Goal: Check status: Check status

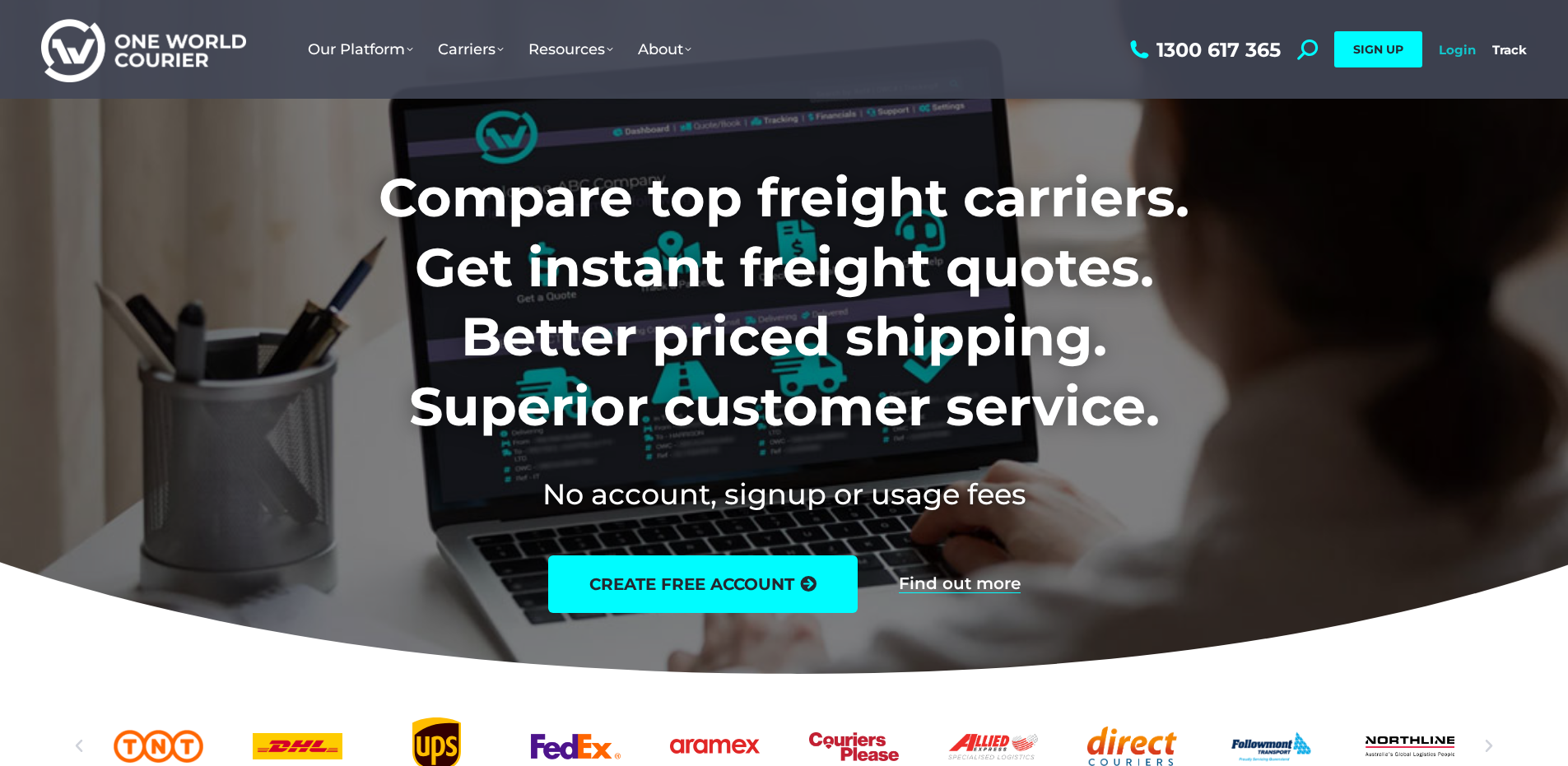
click at [1468, 53] on link "Login" at bounding box center [1457, 49] width 37 height 16
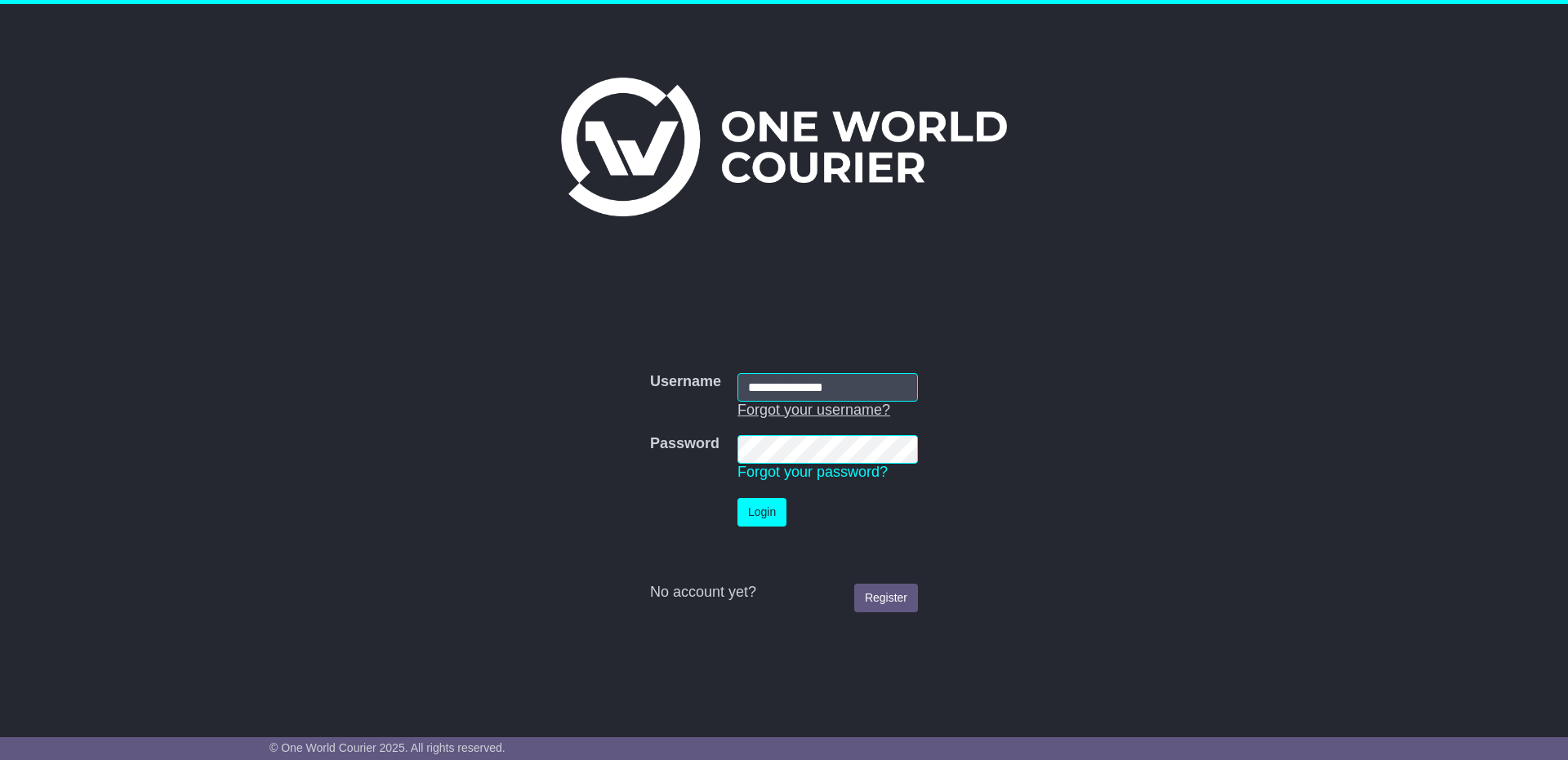
type input "**********"
click at [738, 498] on button "Login" at bounding box center [762, 512] width 49 height 28
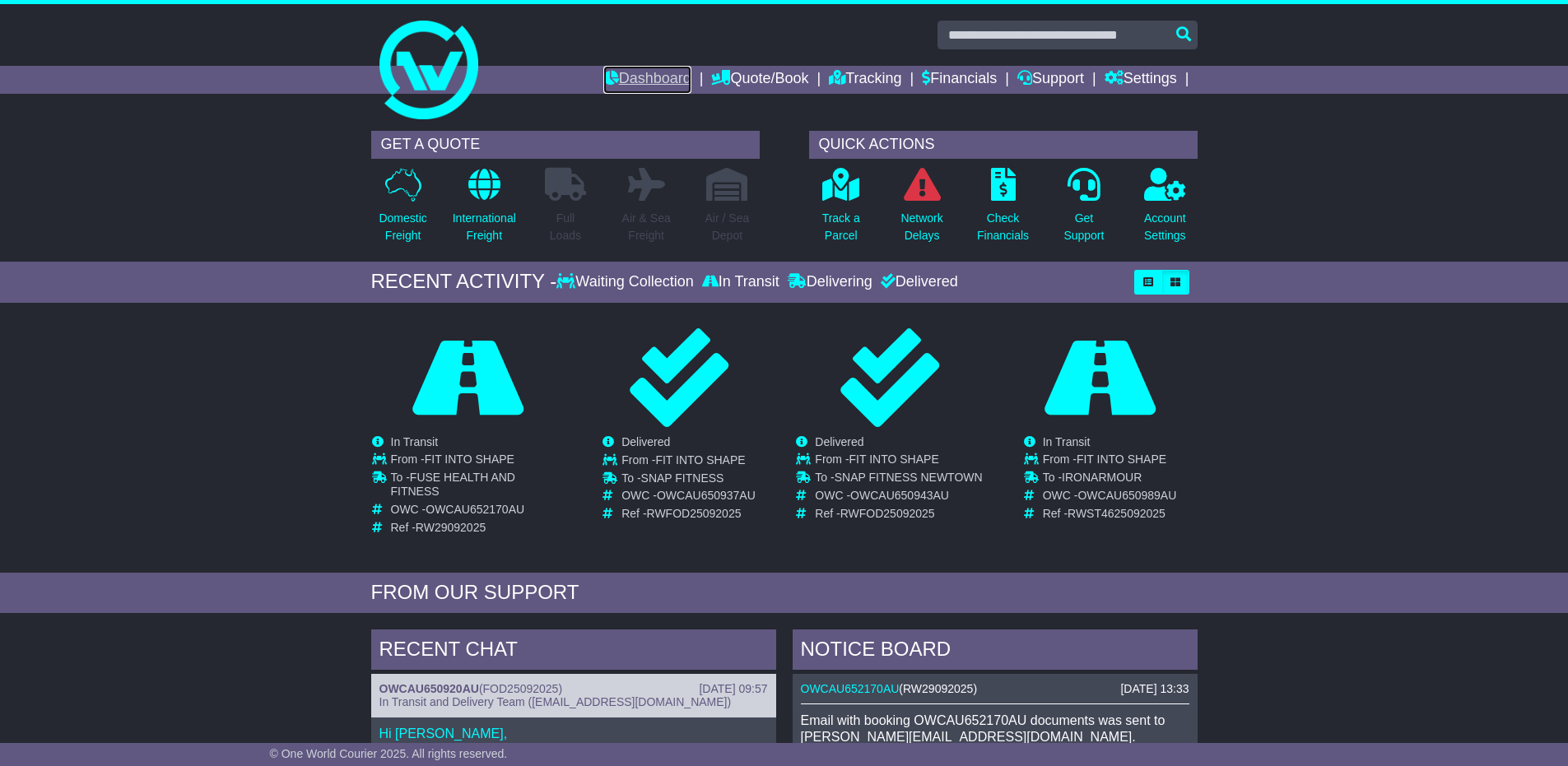
click at [660, 78] on link "Dashboard" at bounding box center [646, 79] width 88 height 28
click at [941, 84] on link "Financials" at bounding box center [959, 79] width 75 height 28
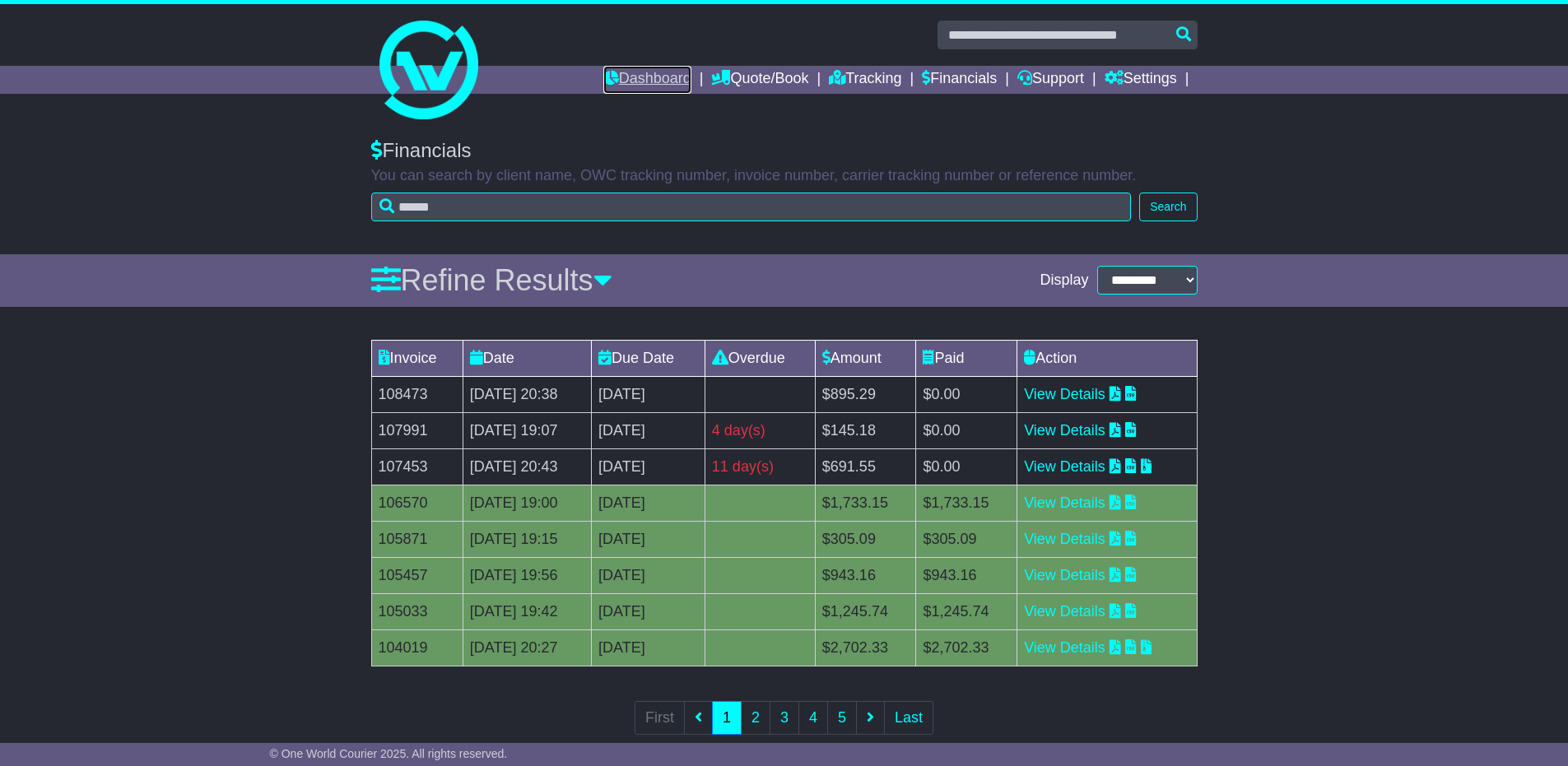
click at [641, 68] on link "Dashboard" at bounding box center [646, 79] width 88 height 28
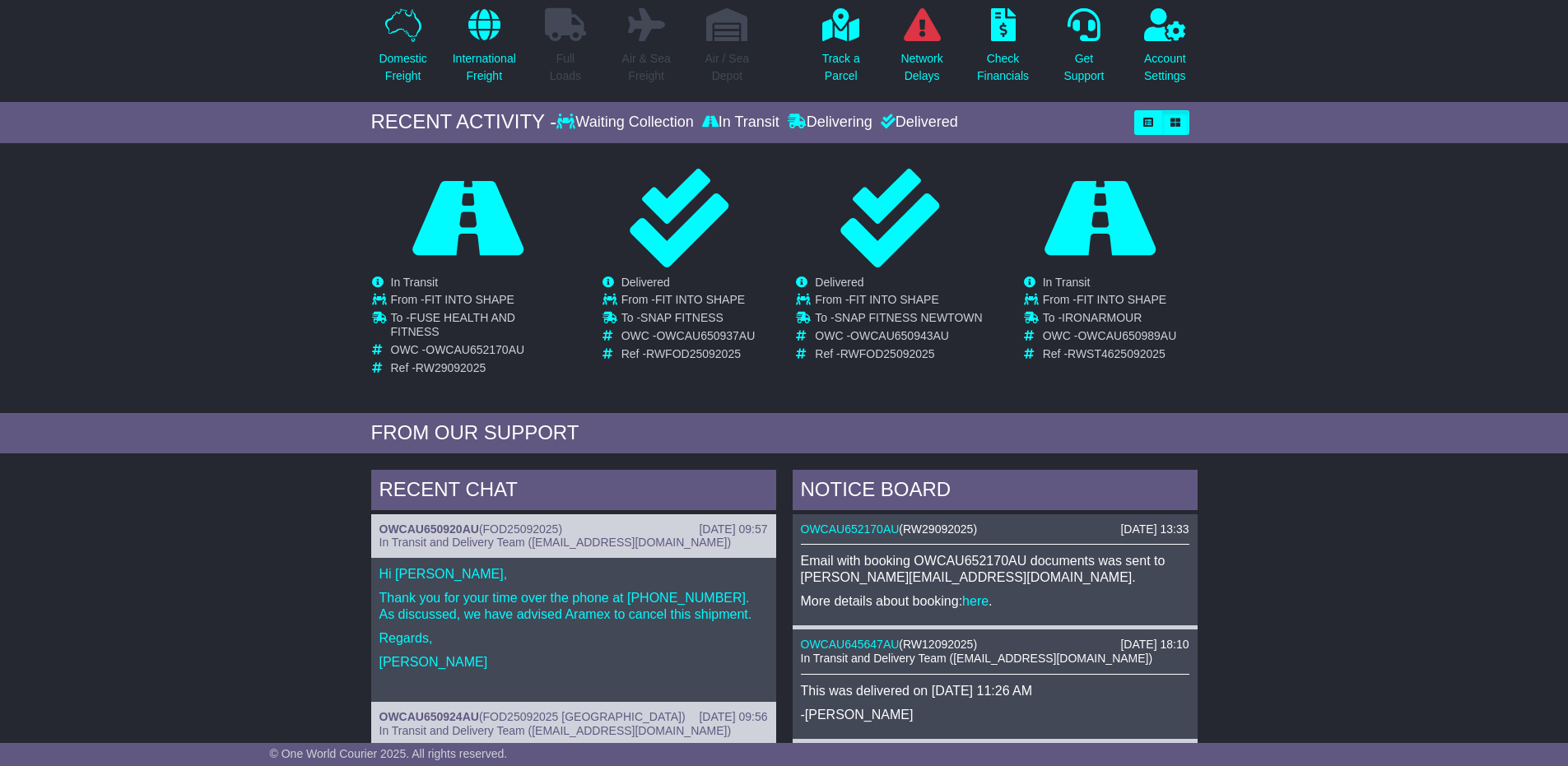
scroll to position [165, 0]
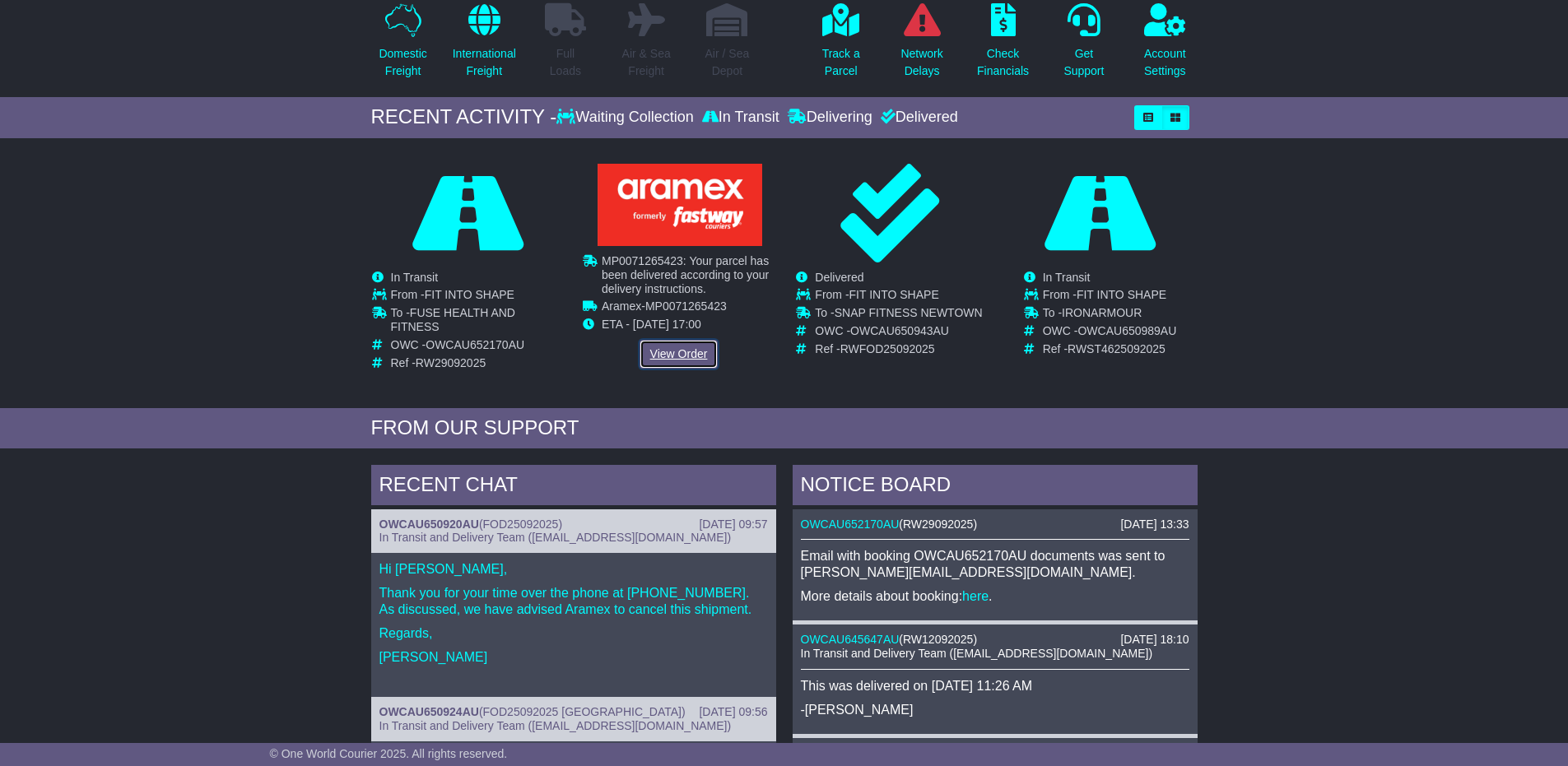
click at [671, 345] on link "View Order" at bounding box center [679, 354] width 79 height 28
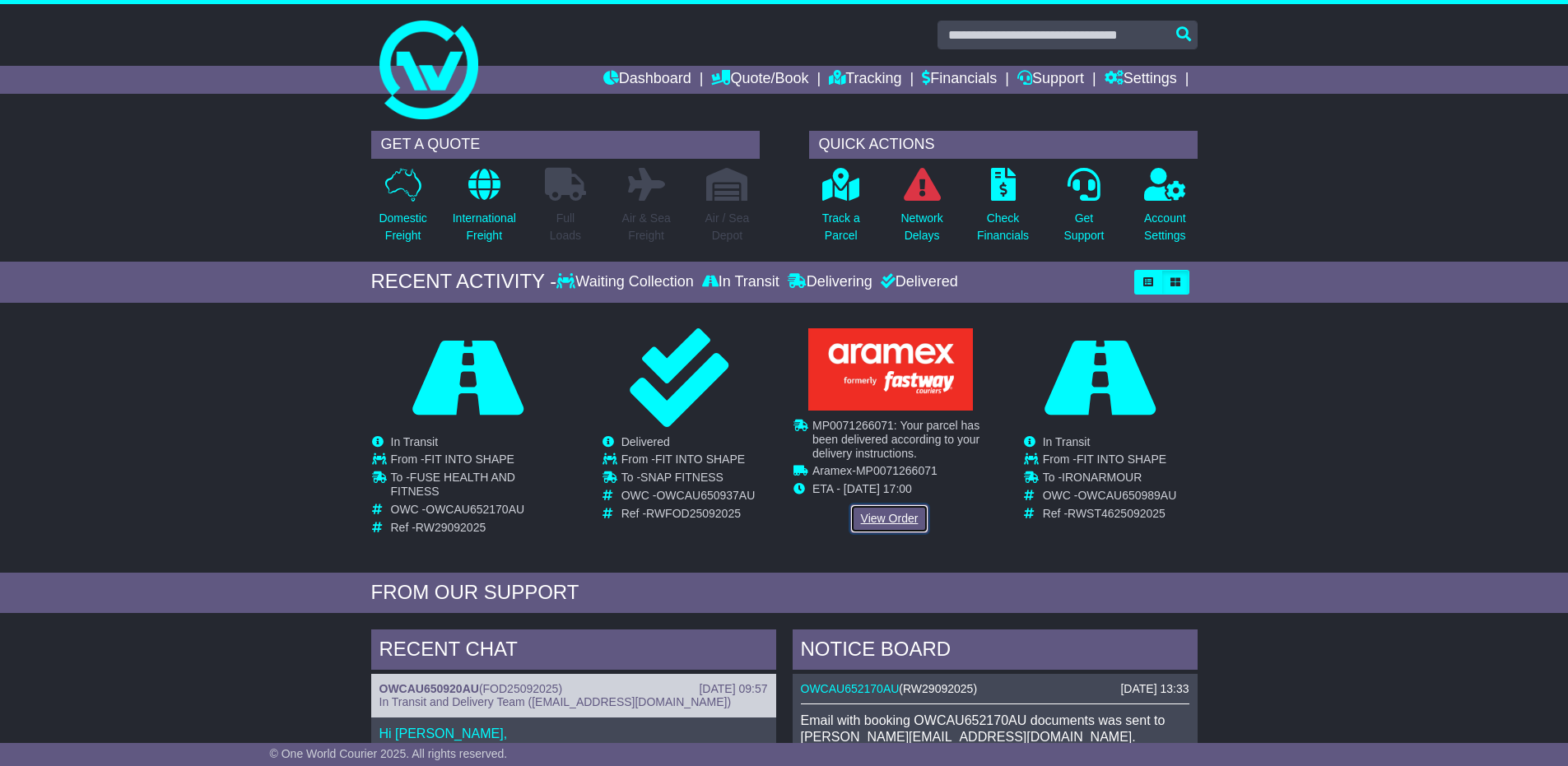
click at [889, 522] on link "View Order" at bounding box center [890, 518] width 79 height 28
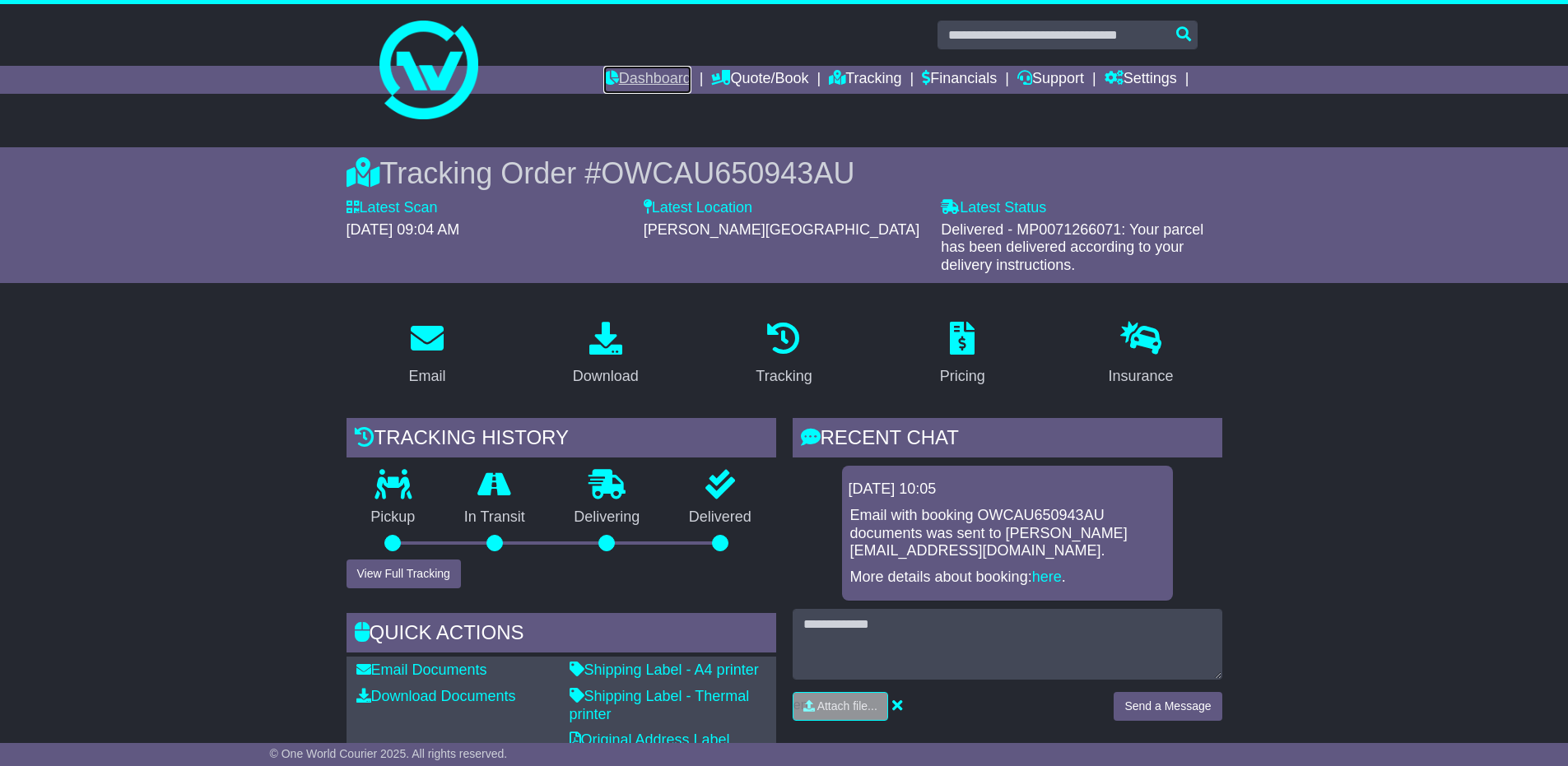
click at [638, 74] on link "Dashboard" at bounding box center [646, 79] width 88 height 28
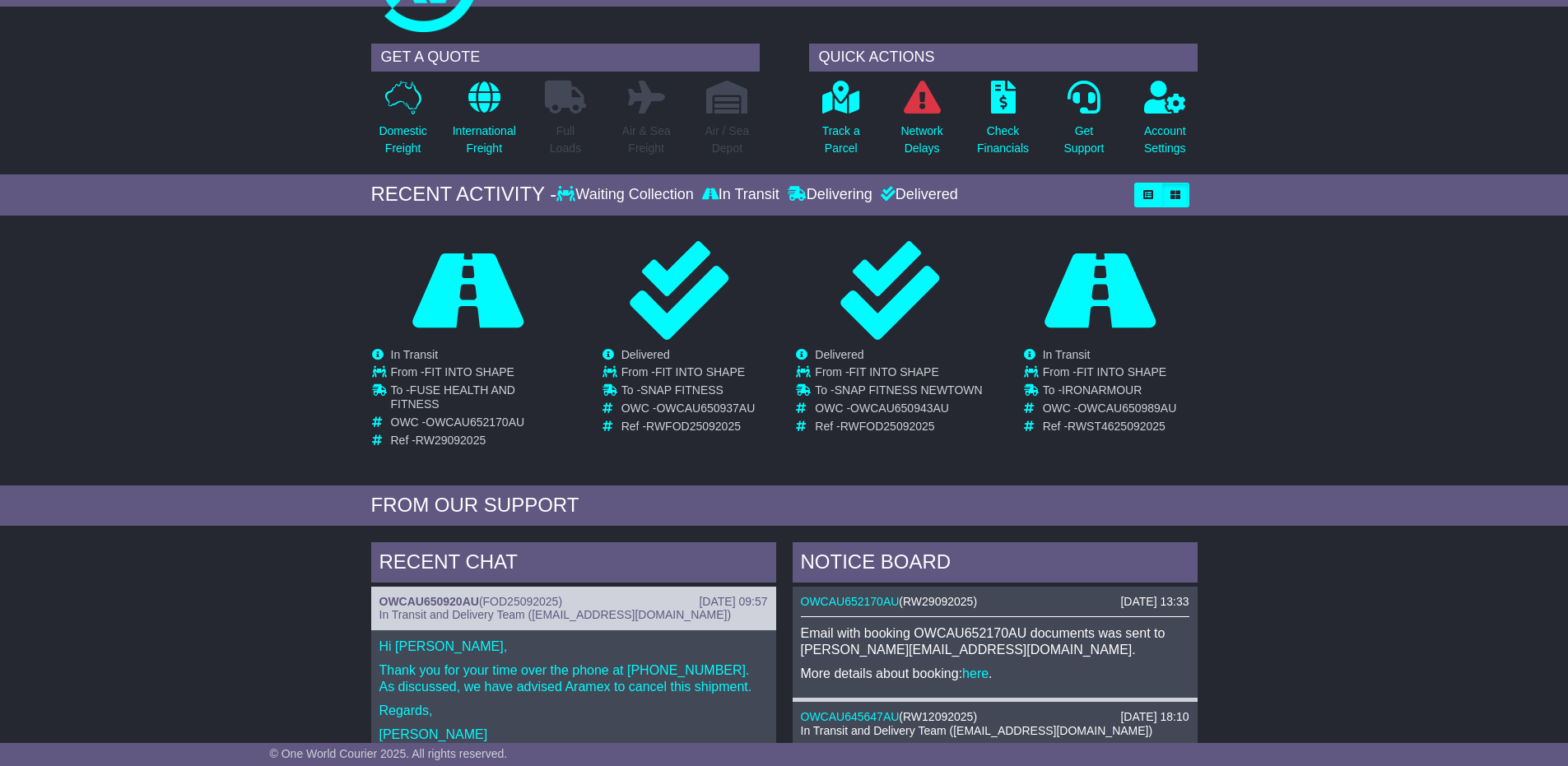
scroll to position [82, 0]
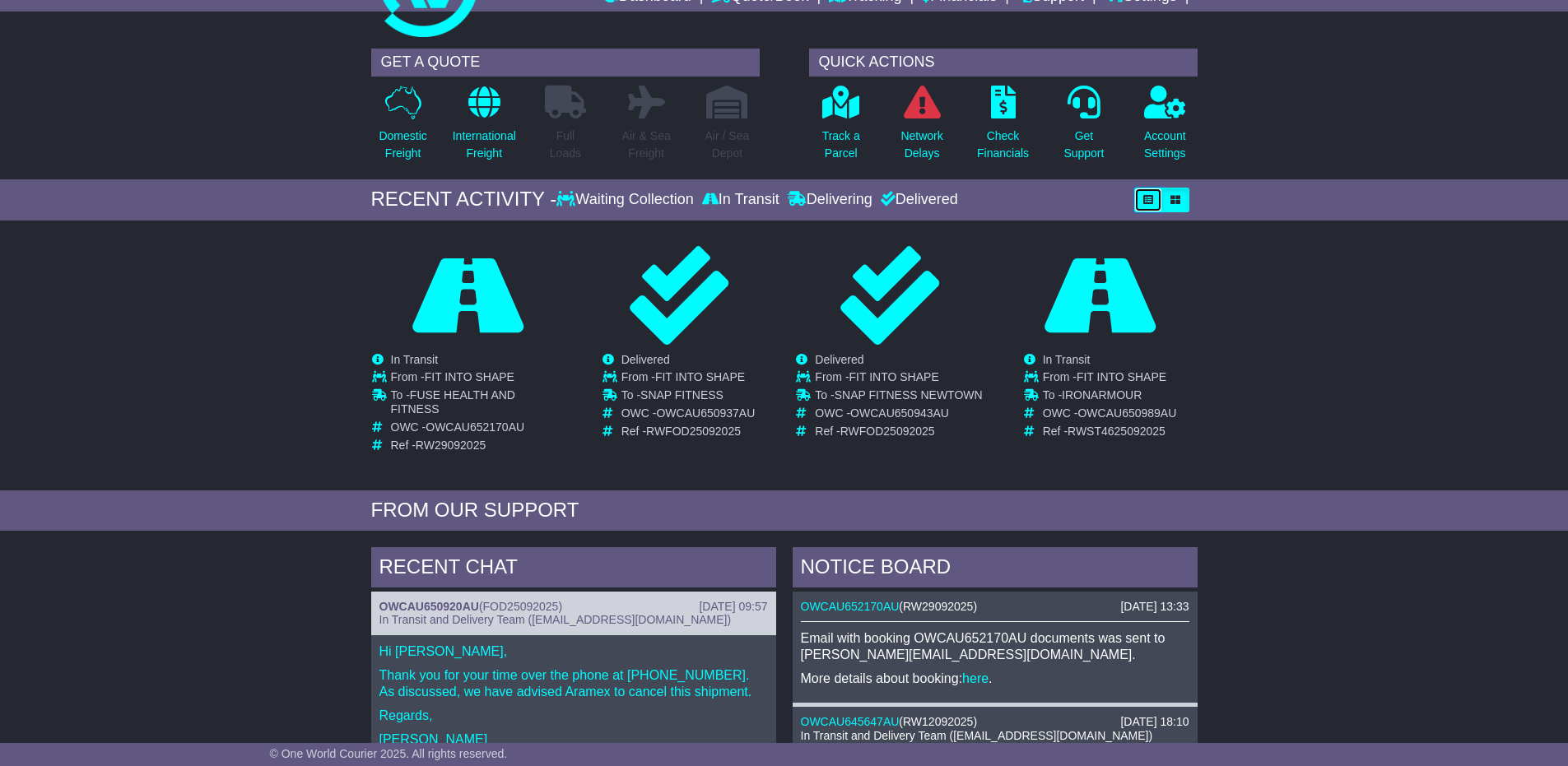
click at [1152, 202] on icon "button" at bounding box center [1148, 200] width 10 height 10
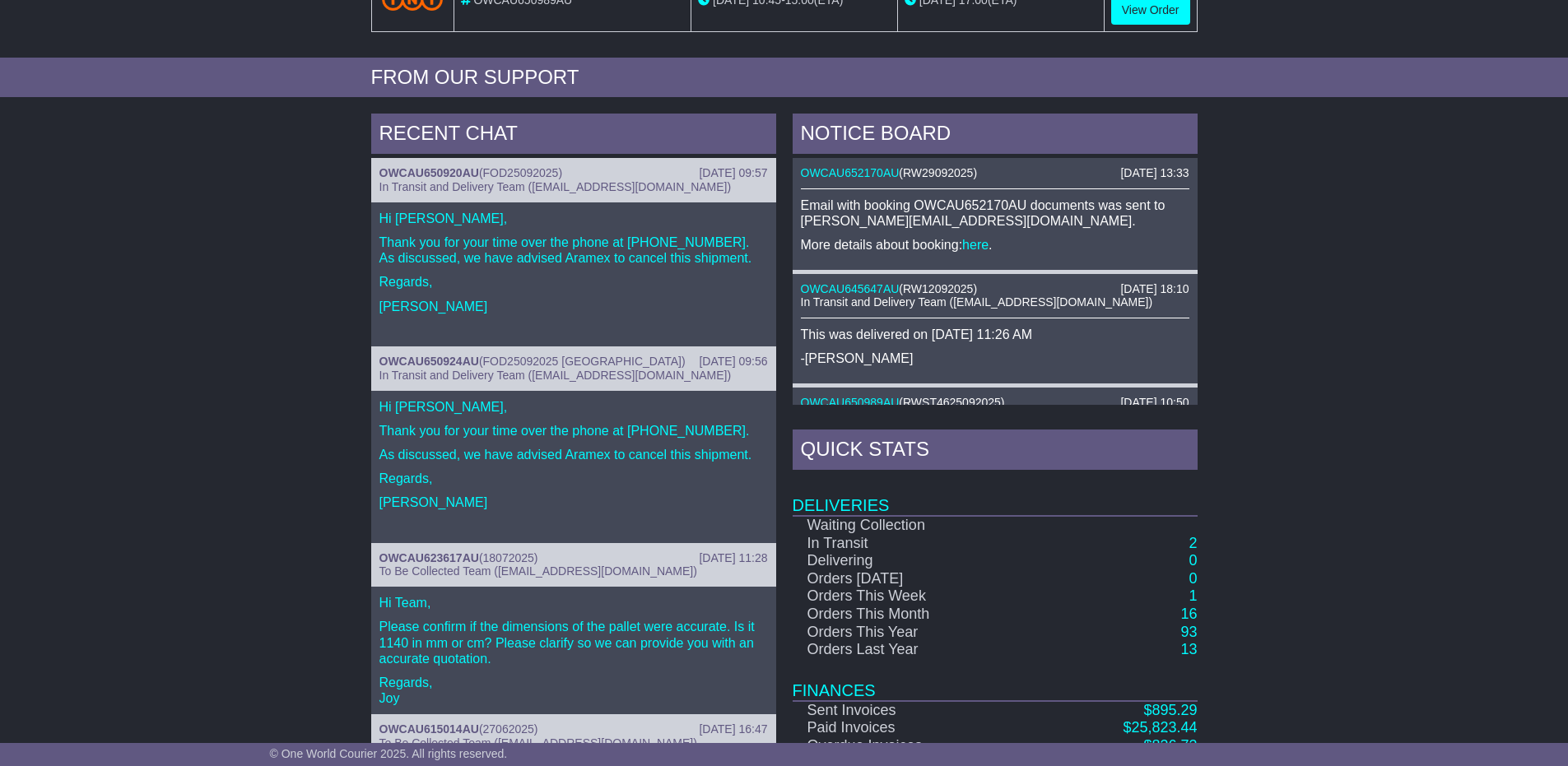
scroll to position [672, 0]
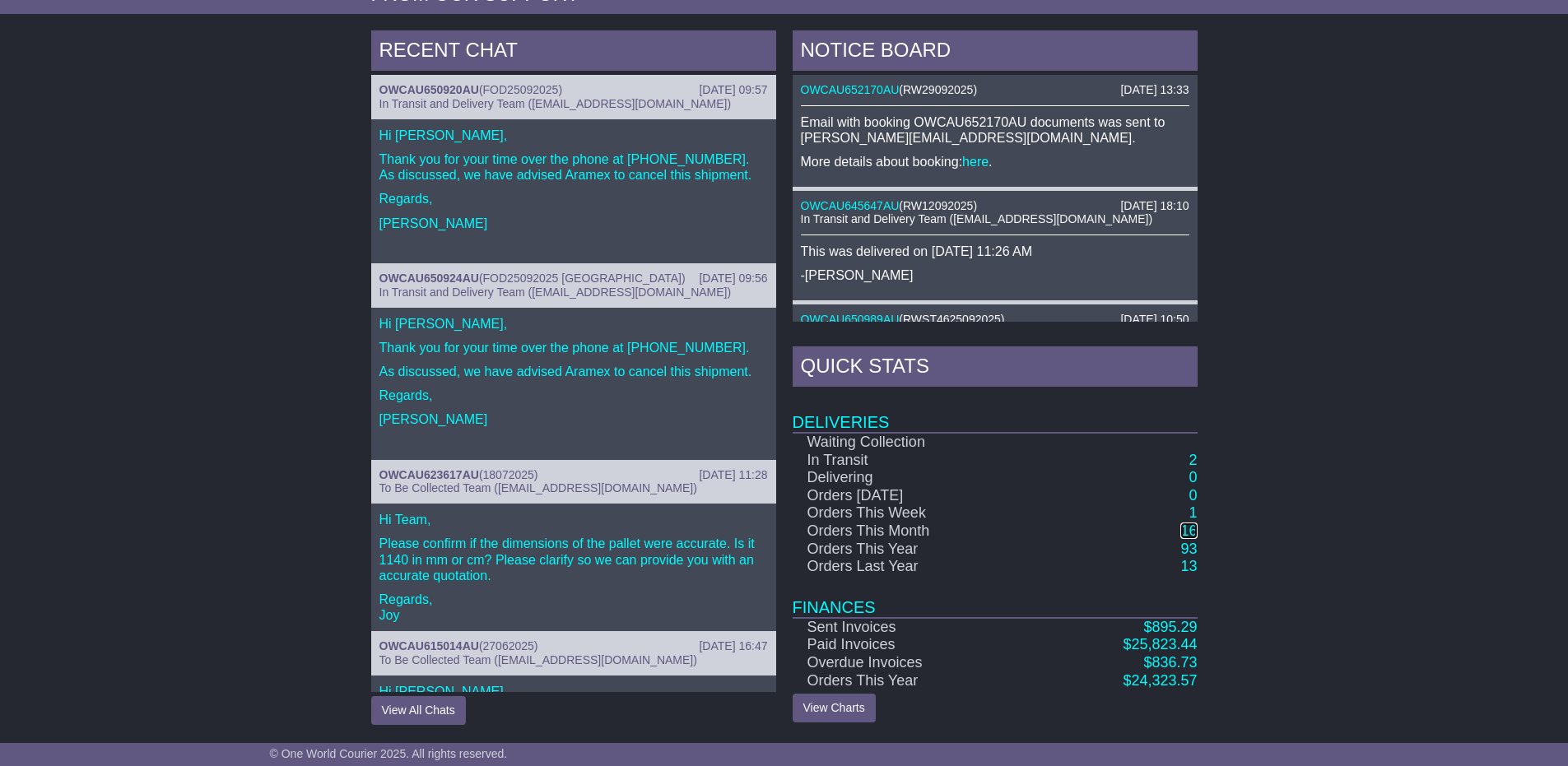
click at [1193, 529] on link "16" at bounding box center [1188, 531] width 17 height 17
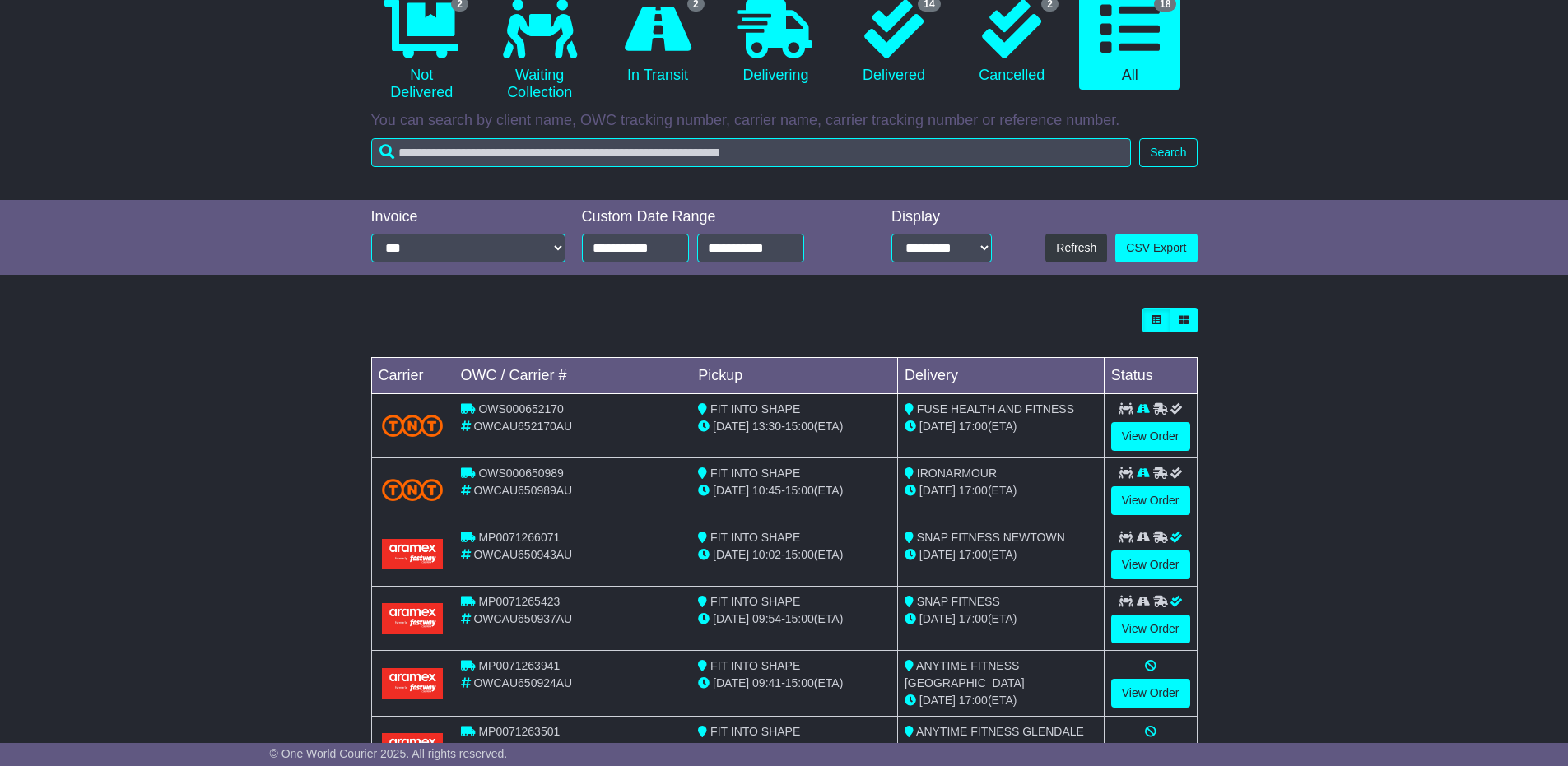
scroll to position [165, 0]
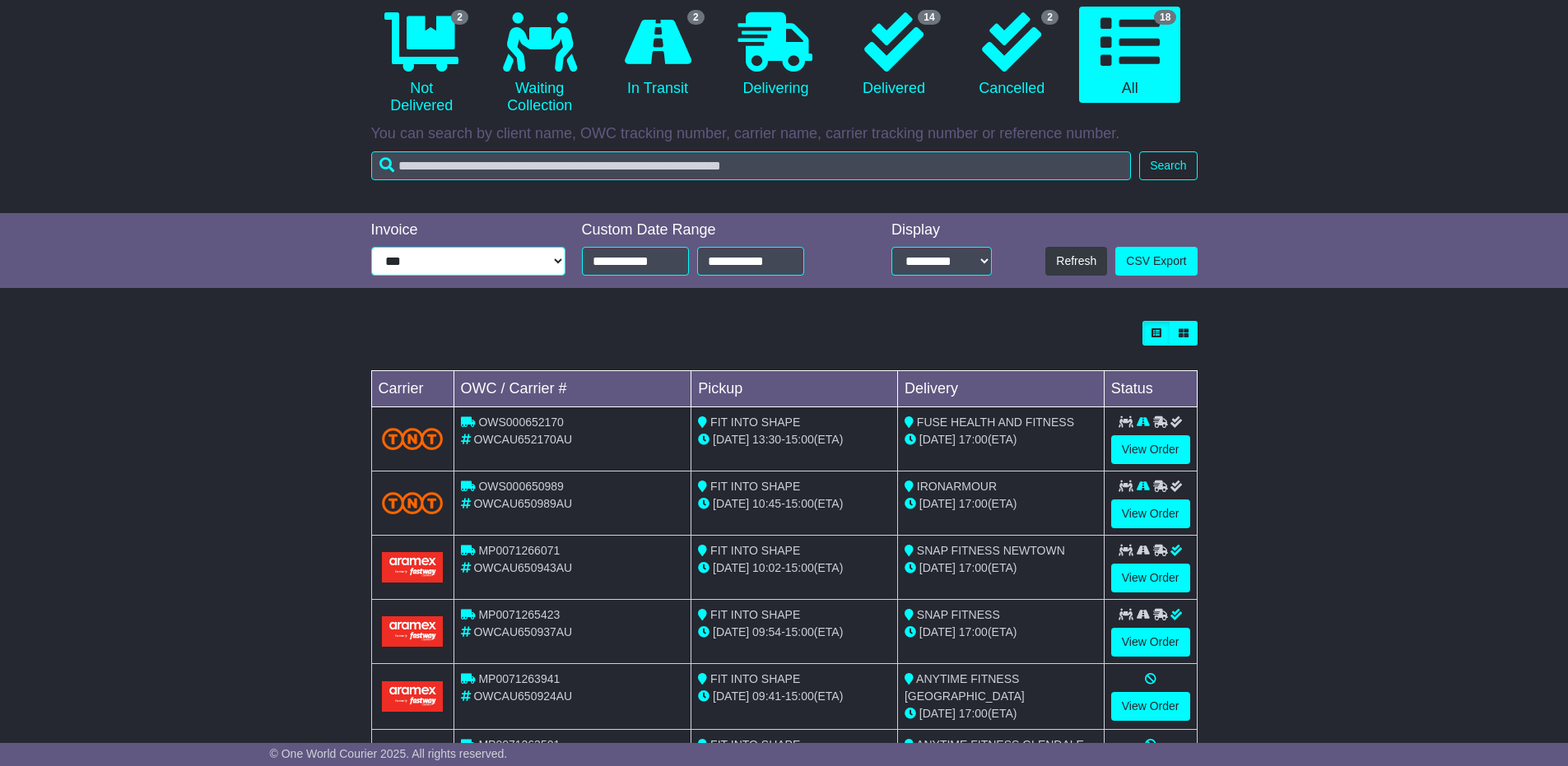
click at [422, 263] on select "**********" at bounding box center [468, 261] width 194 height 28
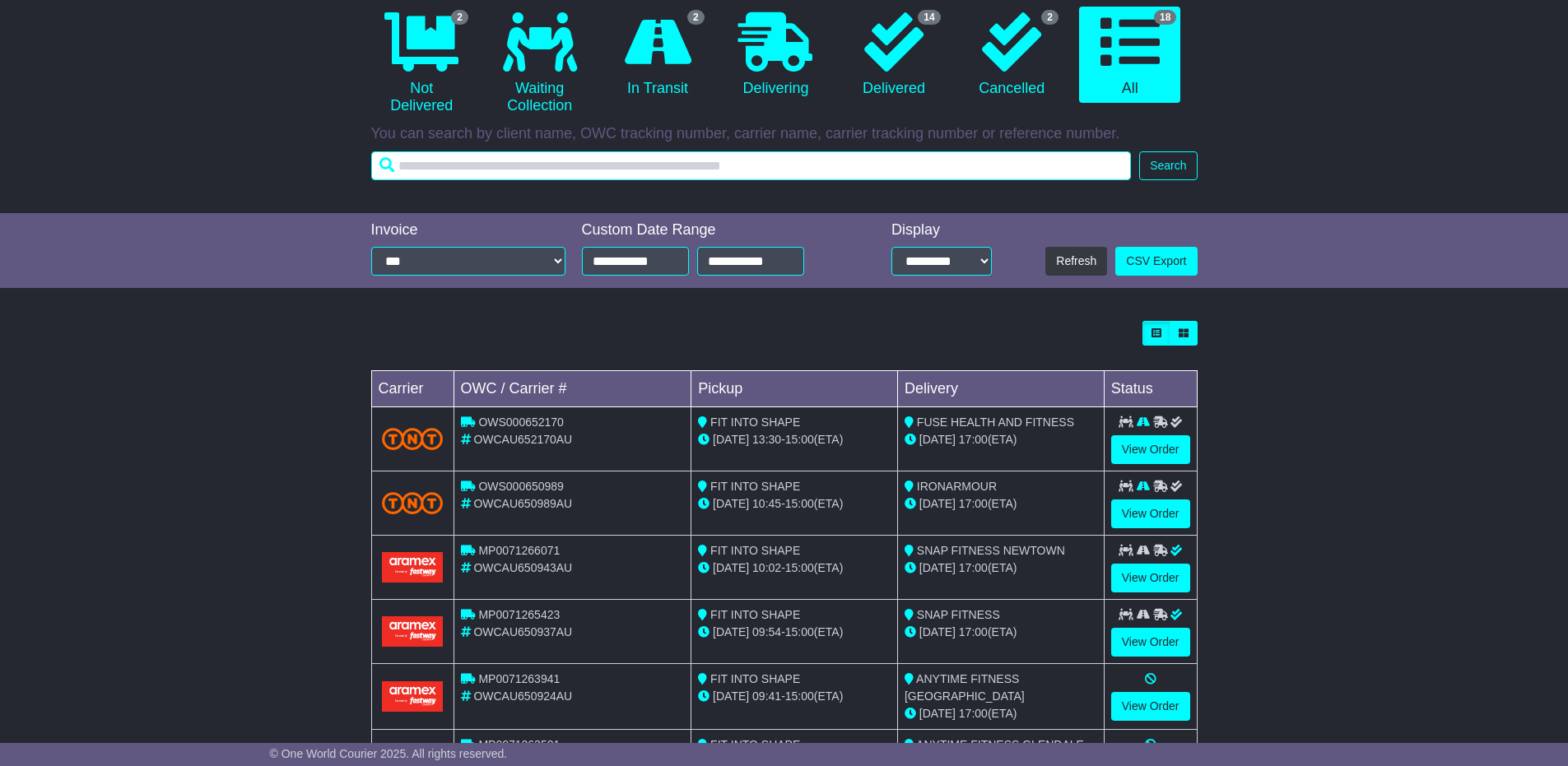
drag, startPoint x: 655, startPoint y: 165, endPoint x: 716, endPoint y: 172, distance: 61.4
click at [655, 165] on input "text" at bounding box center [751, 166] width 760 height 28
type input "**********"
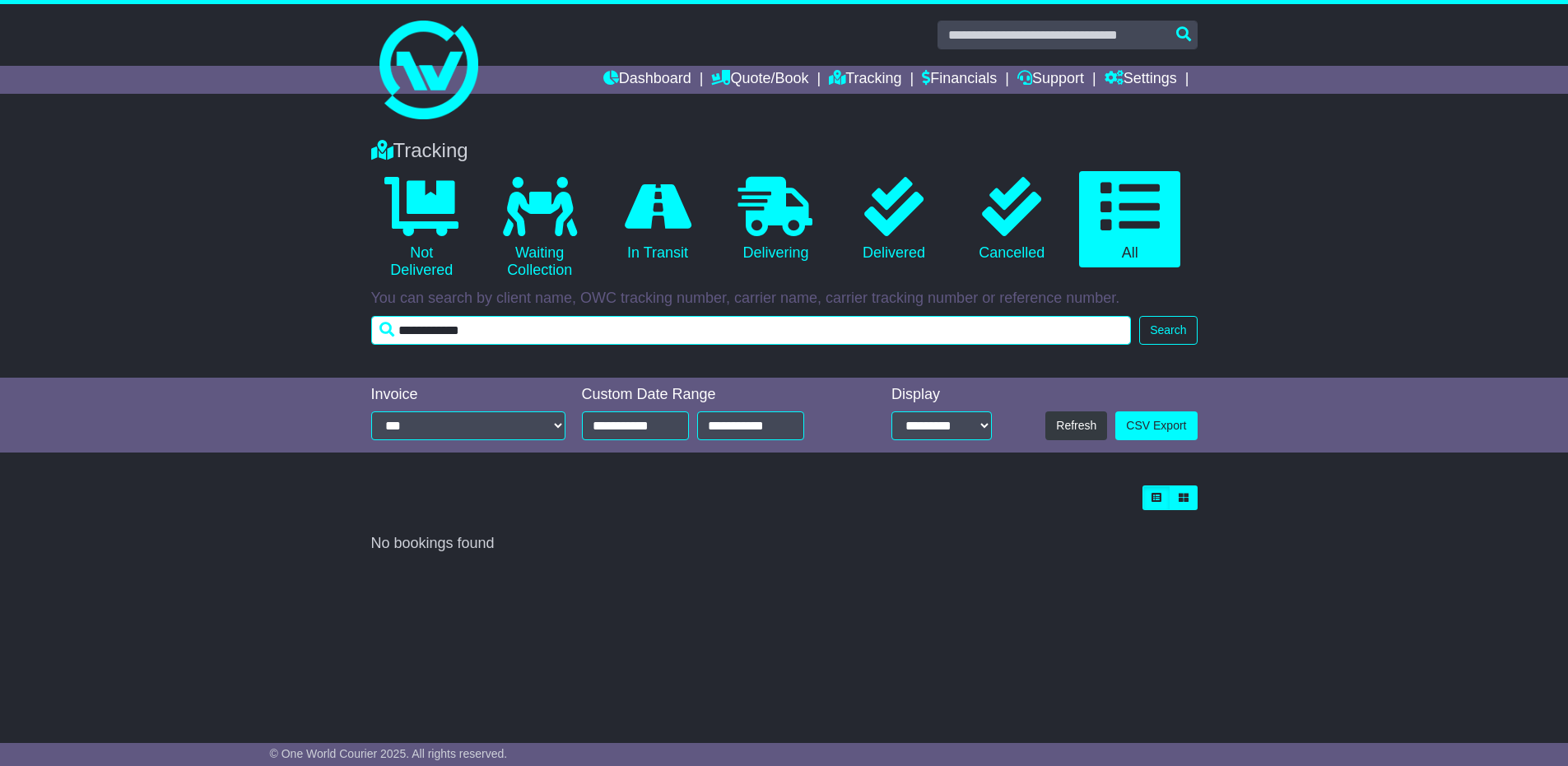
scroll to position [0, 0]
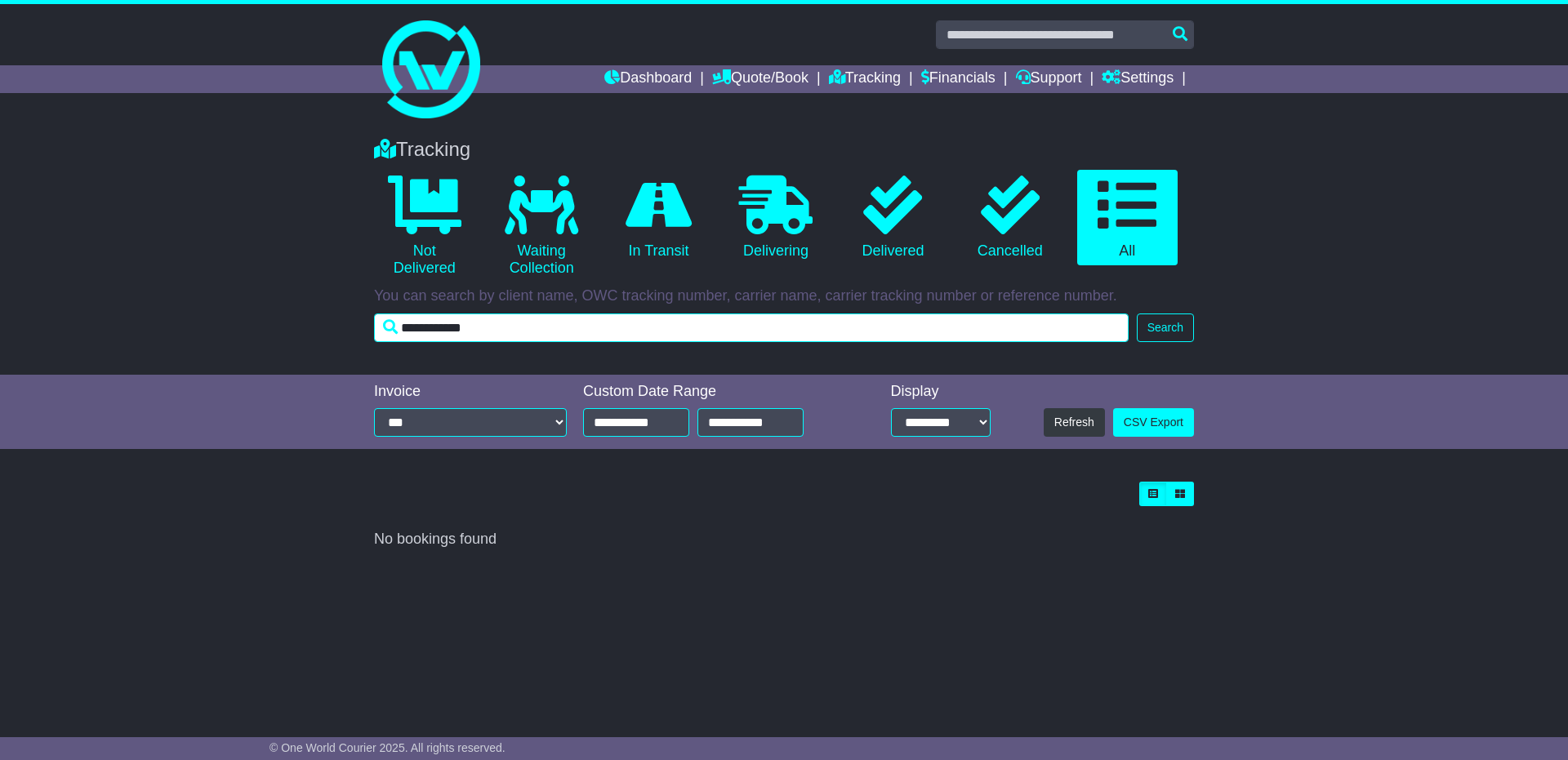
drag, startPoint x: 494, startPoint y: 332, endPoint x: 365, endPoint y: 324, distance: 129.2
click at [366, 324] on div "Tracking 0 Not Delivered 0 Waiting Collection 0 In Transit 0 Delivering 0 0 0" at bounding box center [784, 236] width 837 height 229
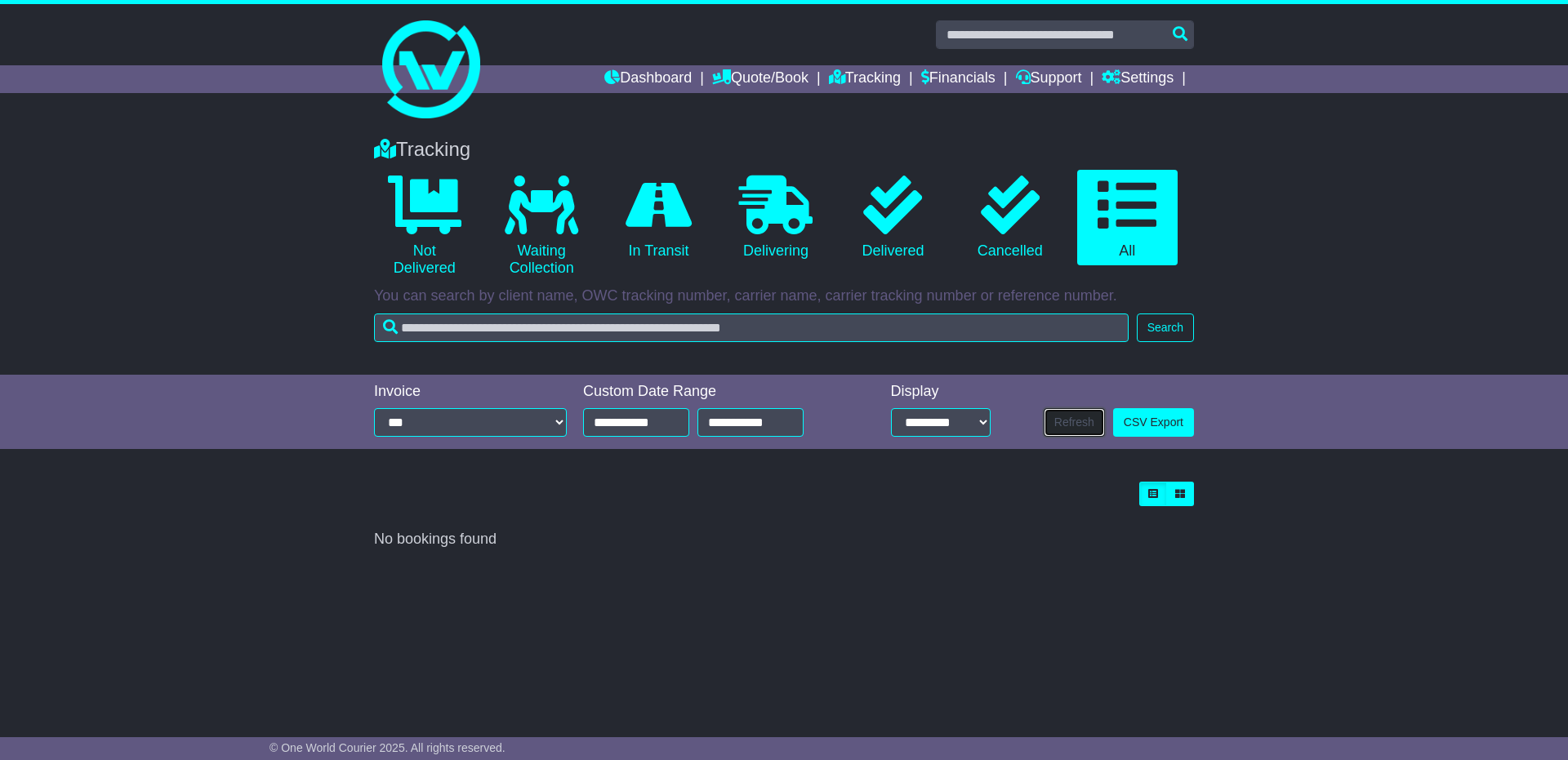
click at [1067, 428] on button "Refresh" at bounding box center [1075, 422] width 61 height 28
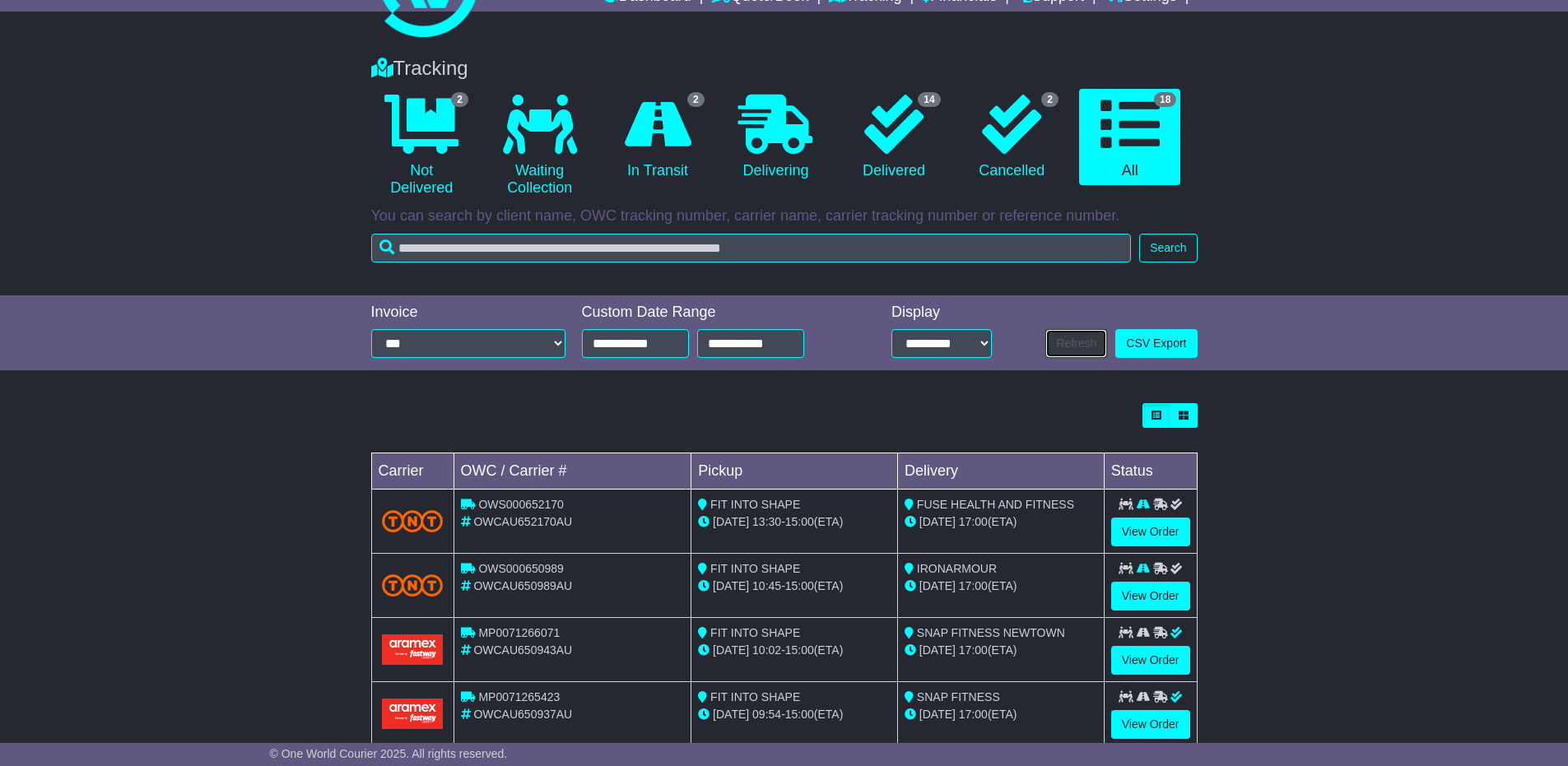
scroll to position [247, 0]
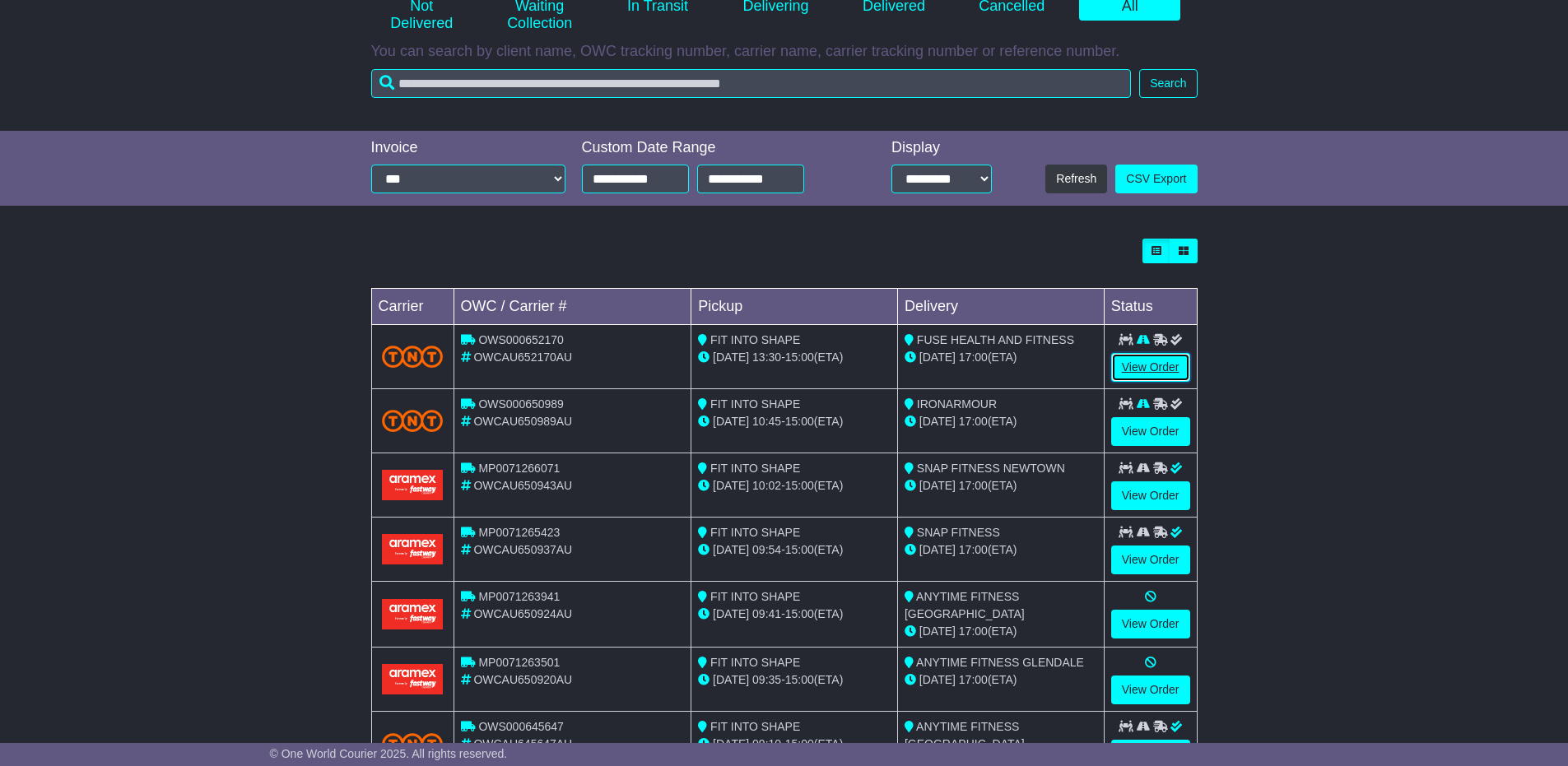
click at [1136, 367] on link "View Order" at bounding box center [1151, 367] width 79 height 28
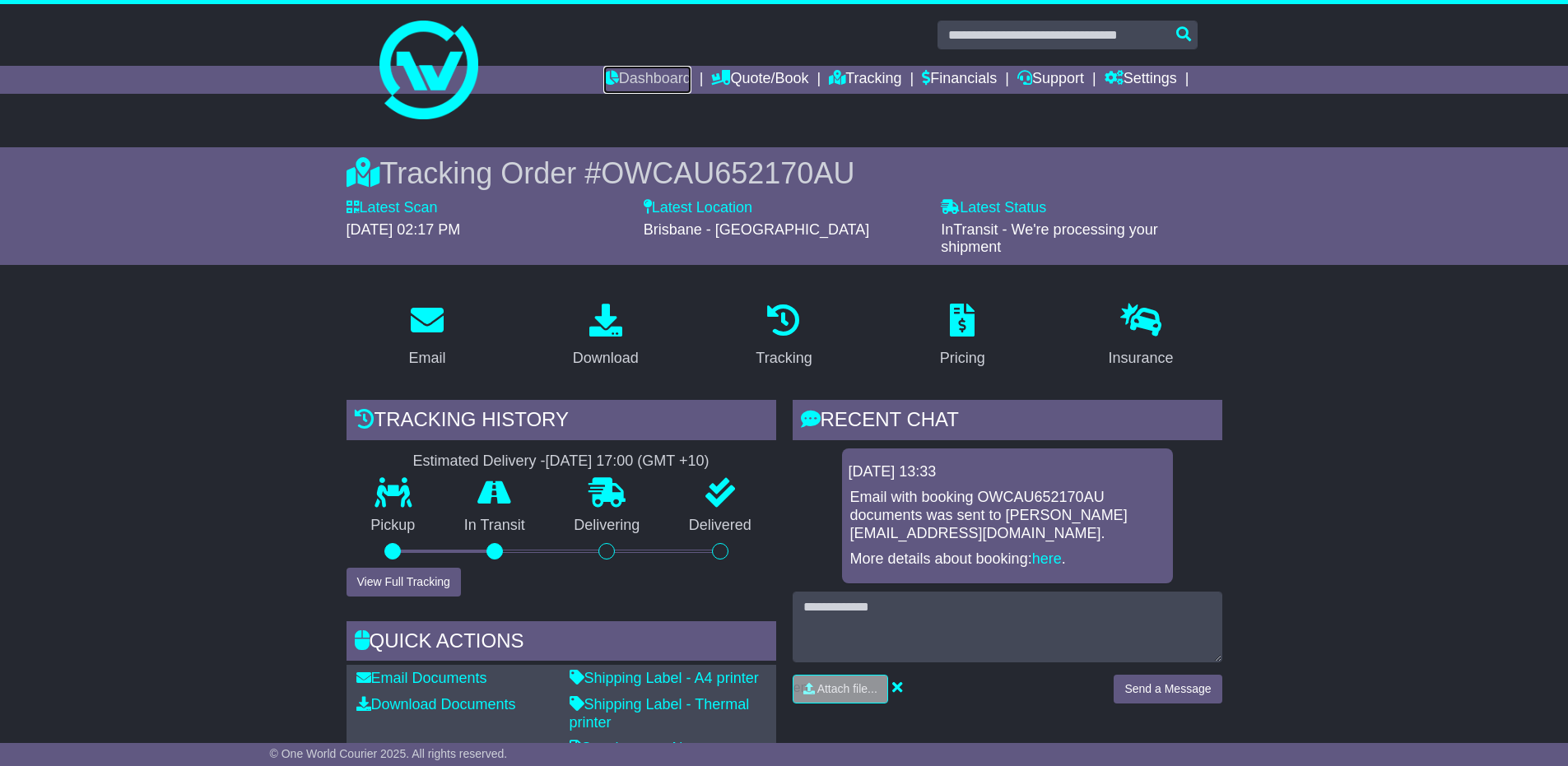
drag, startPoint x: 637, startPoint y: 72, endPoint x: 681, endPoint y: 204, distance: 139.1
click at [637, 71] on link "Dashboard" at bounding box center [646, 79] width 88 height 28
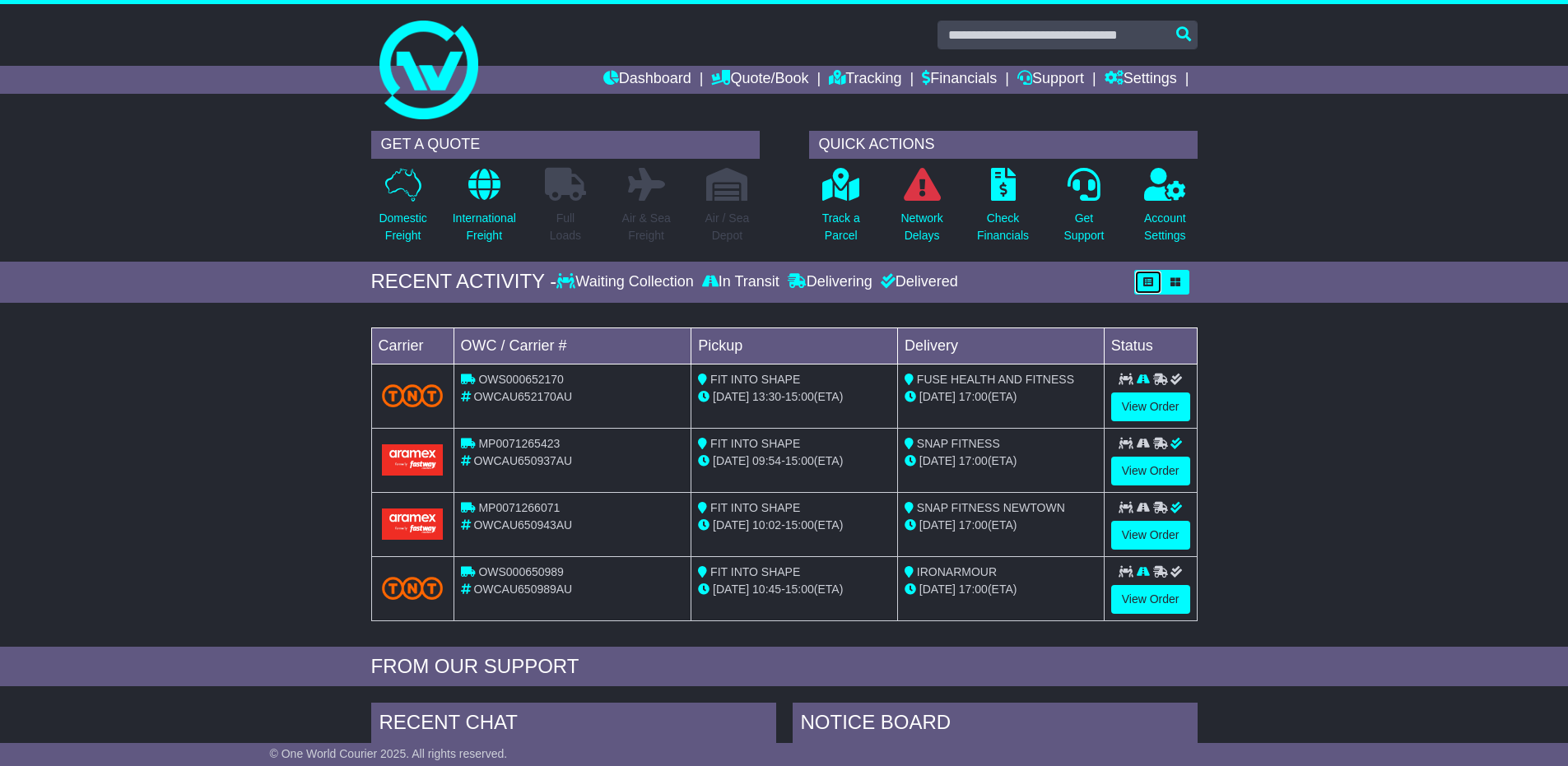
click at [1150, 279] on icon "button" at bounding box center [1148, 283] width 10 height 10
click at [1150, 278] on icon "button" at bounding box center [1148, 283] width 10 height 10
click at [1172, 283] on icon "button" at bounding box center [1175, 283] width 10 height 10
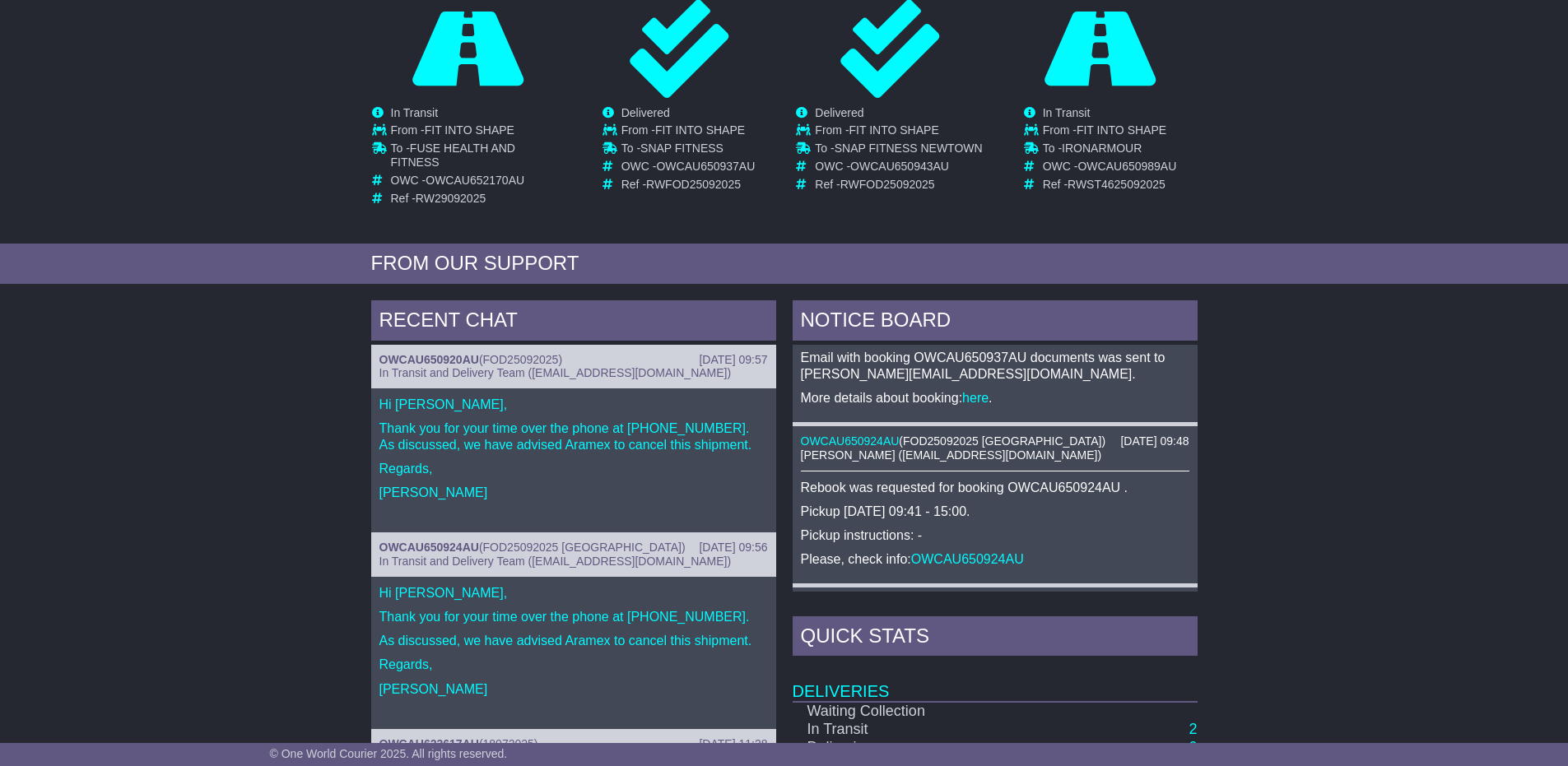
scroll to position [599, 0]
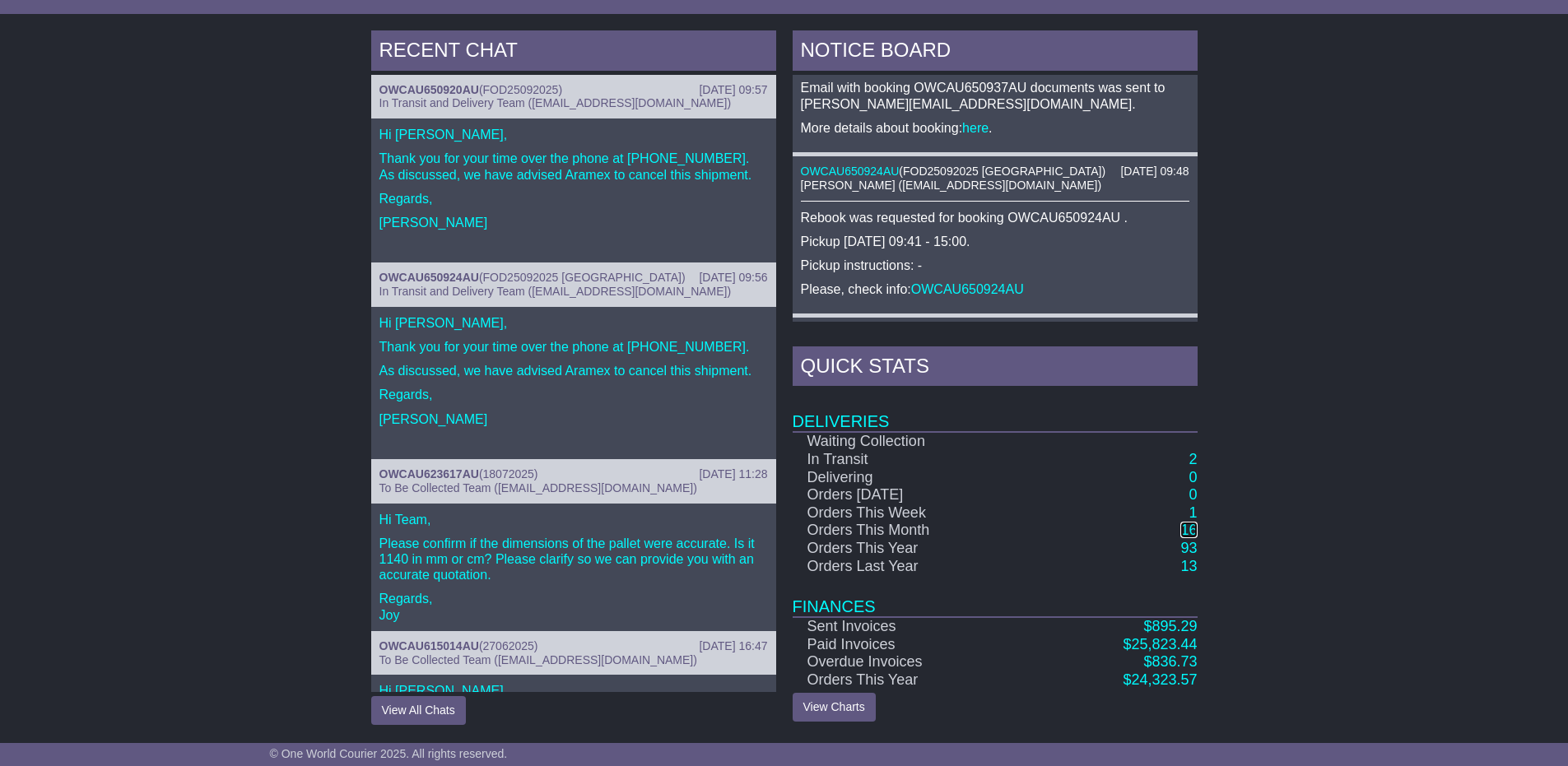
click at [1186, 534] on link "16" at bounding box center [1188, 530] width 17 height 17
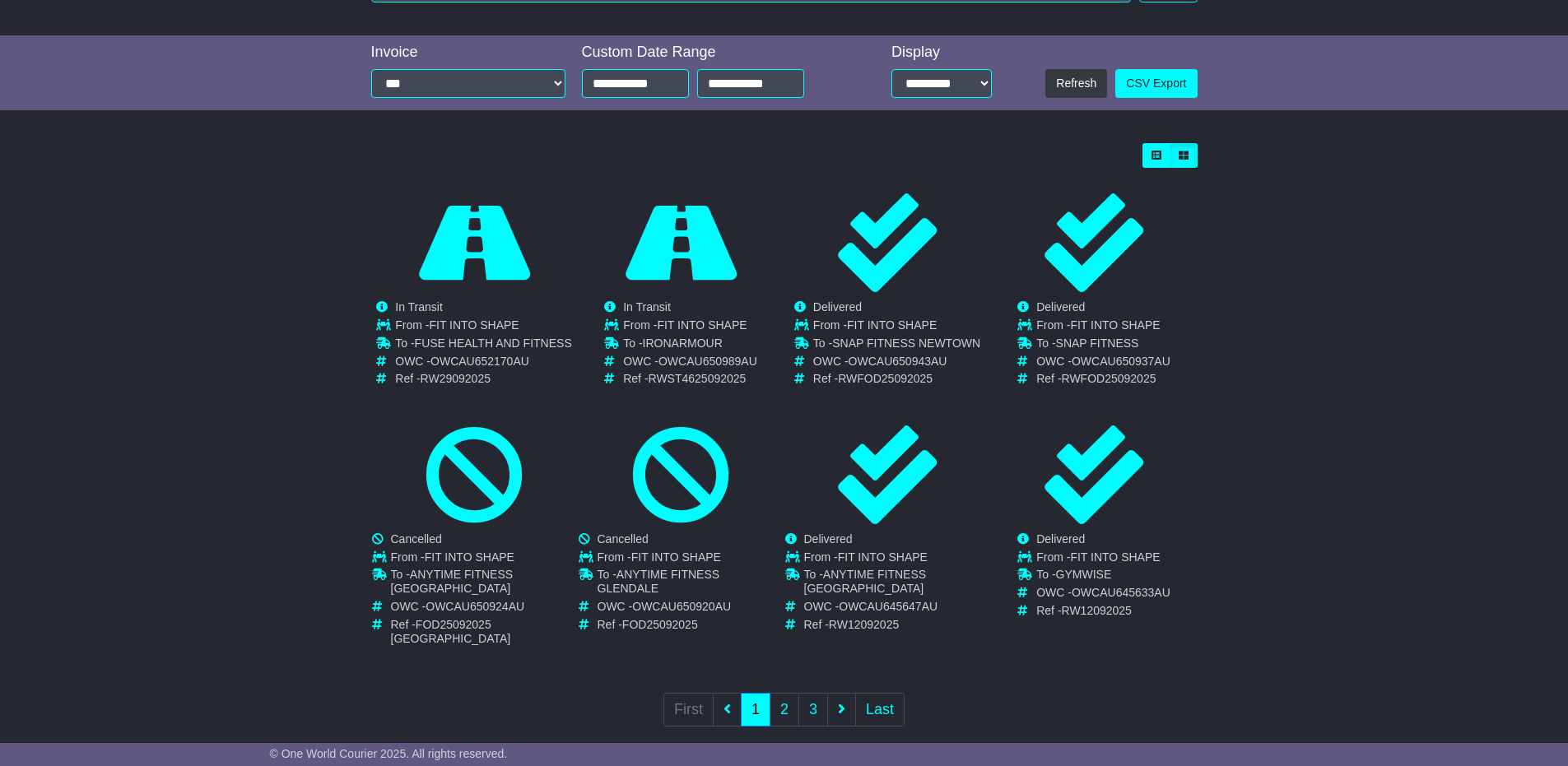
scroll to position [352, 0]
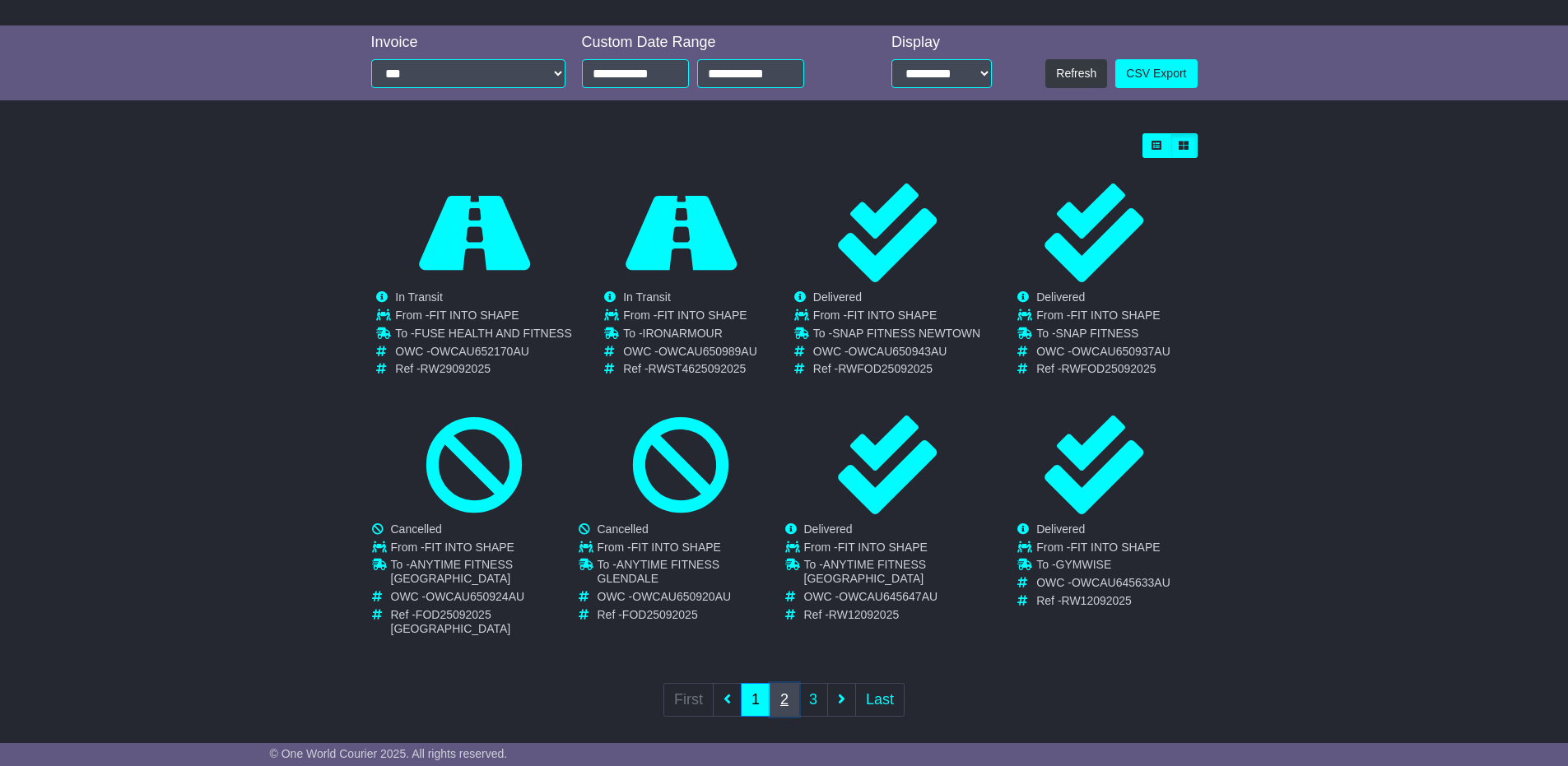
click at [781, 691] on link "2" at bounding box center [784, 700] width 29 height 33
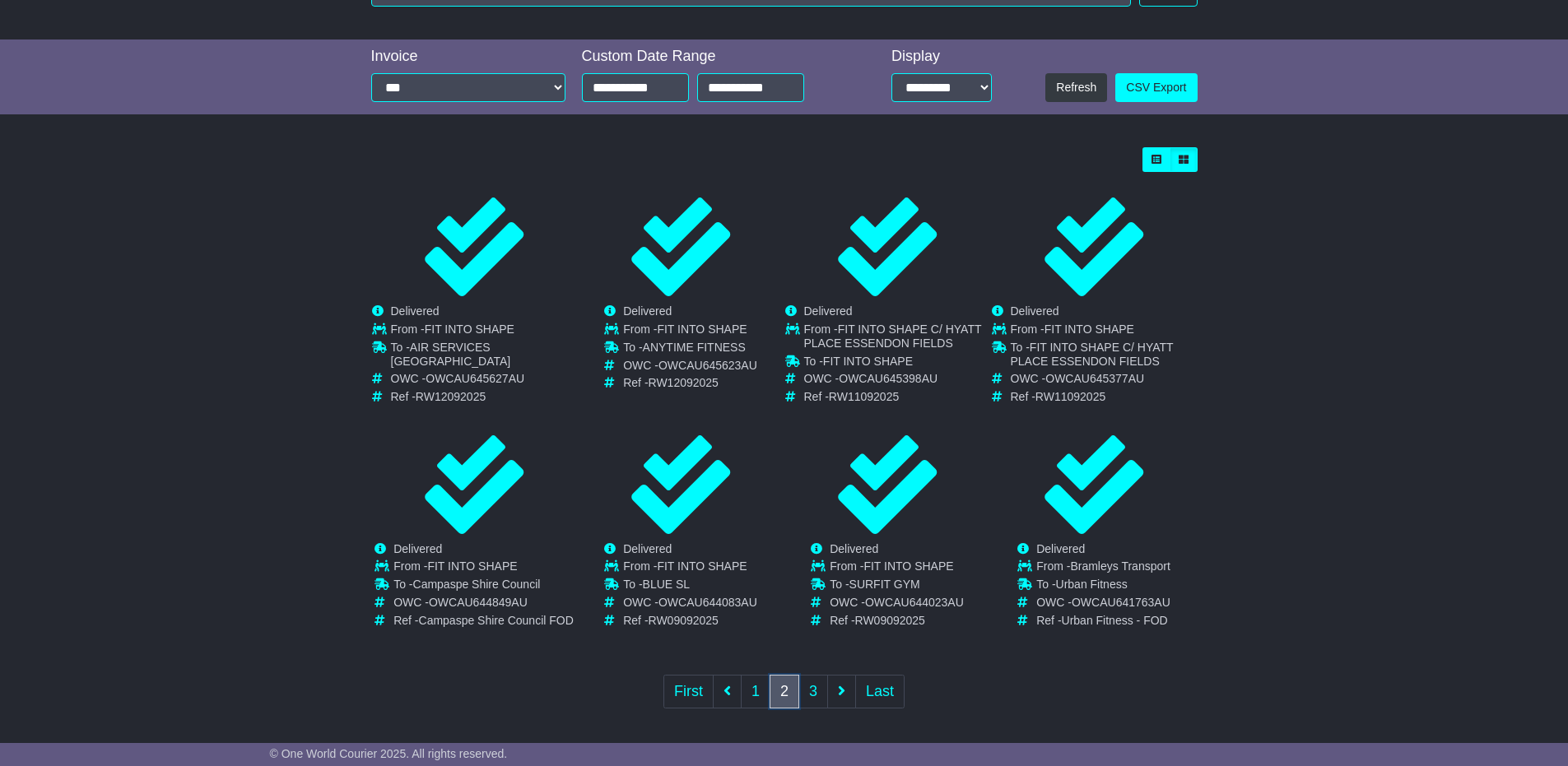
scroll to position [344, 0]
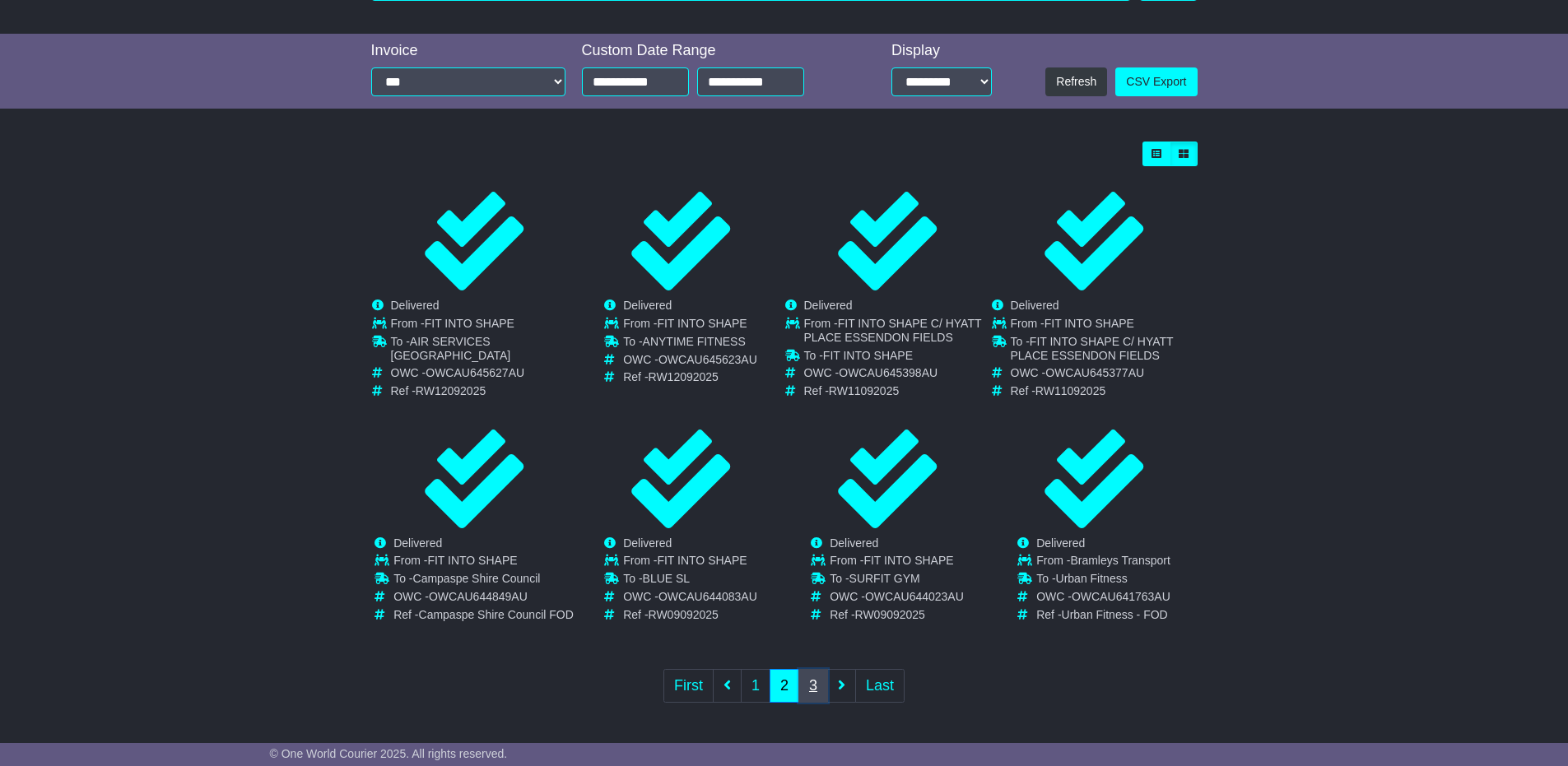
click at [809, 685] on link "3" at bounding box center [813, 686] width 29 height 33
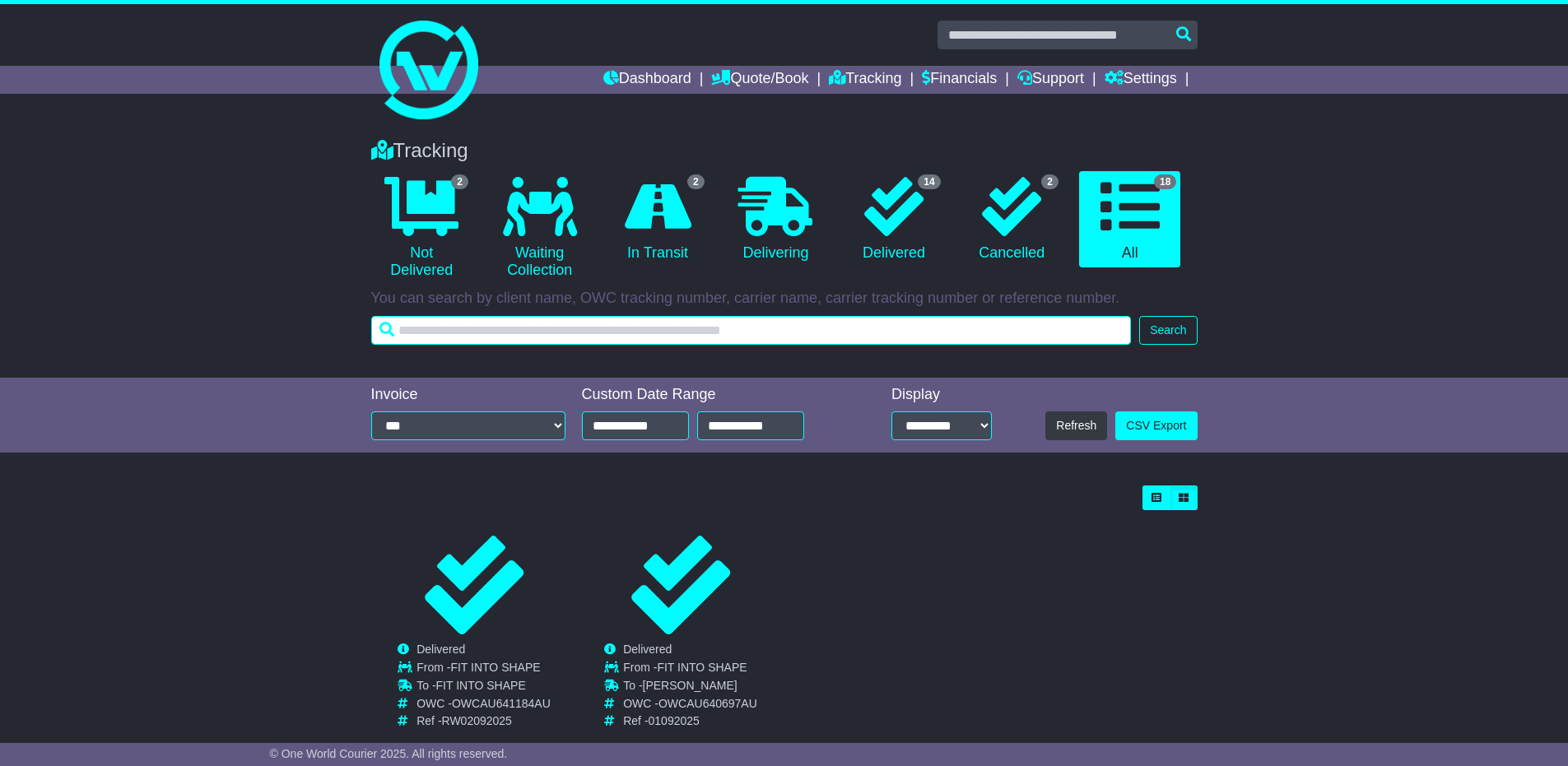
click at [507, 332] on input "text" at bounding box center [751, 330] width 760 height 28
type input "******"
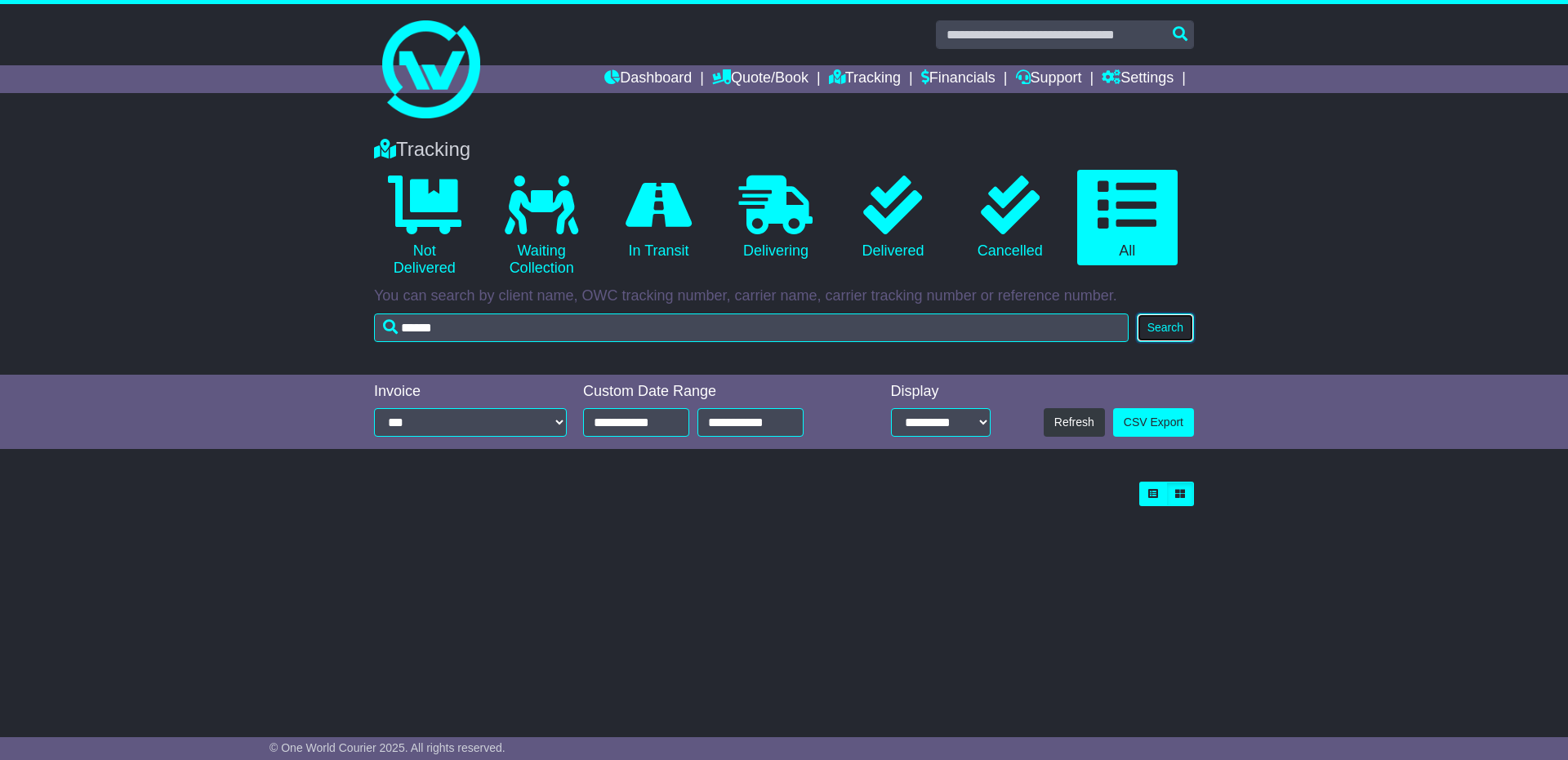
drag, startPoint x: 1170, startPoint y: 328, endPoint x: 1134, endPoint y: 344, distance: 39.4
click at [1171, 328] on button "Search" at bounding box center [1165, 328] width 57 height 28
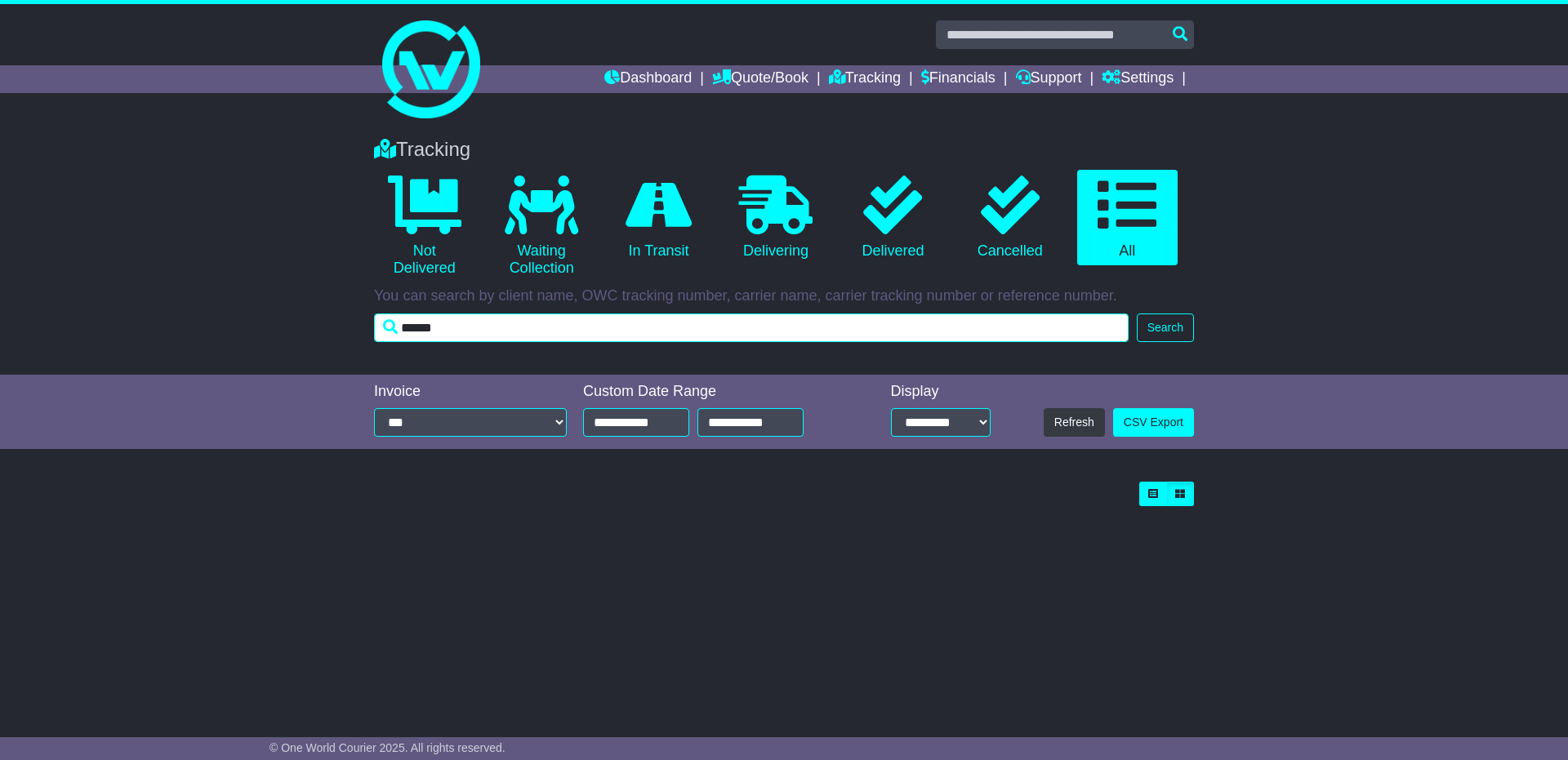
drag, startPoint x: 430, startPoint y: 325, endPoint x: 369, endPoint y: 325, distance: 61.0
click at [371, 325] on div "Tracking 0 Not Delivered 0 Waiting Collection 0 In Transit 0 Delivering 0 0 0" at bounding box center [784, 236] width 837 height 229
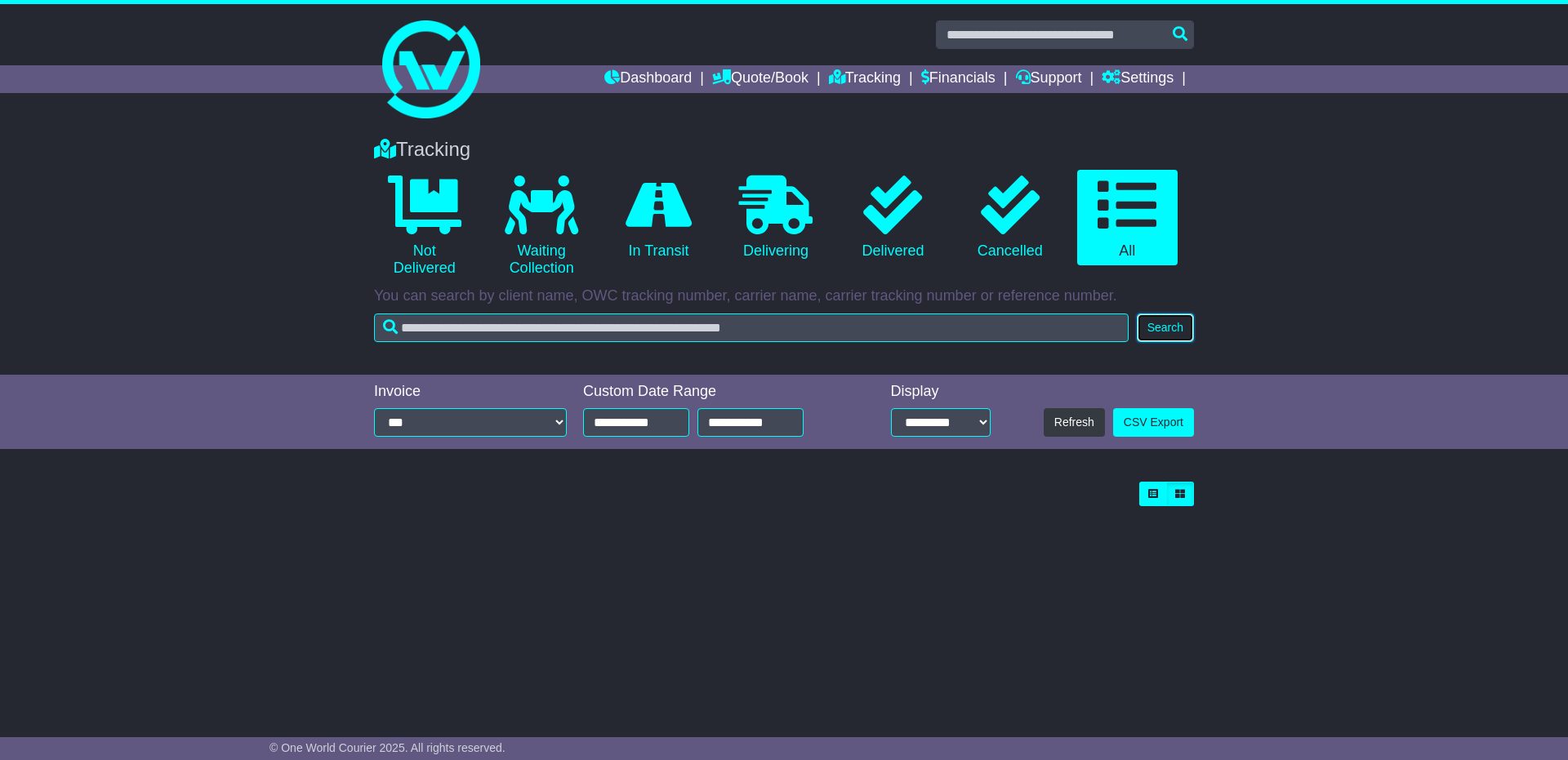
click at [1153, 337] on button "Search" at bounding box center [1165, 328] width 57 height 28
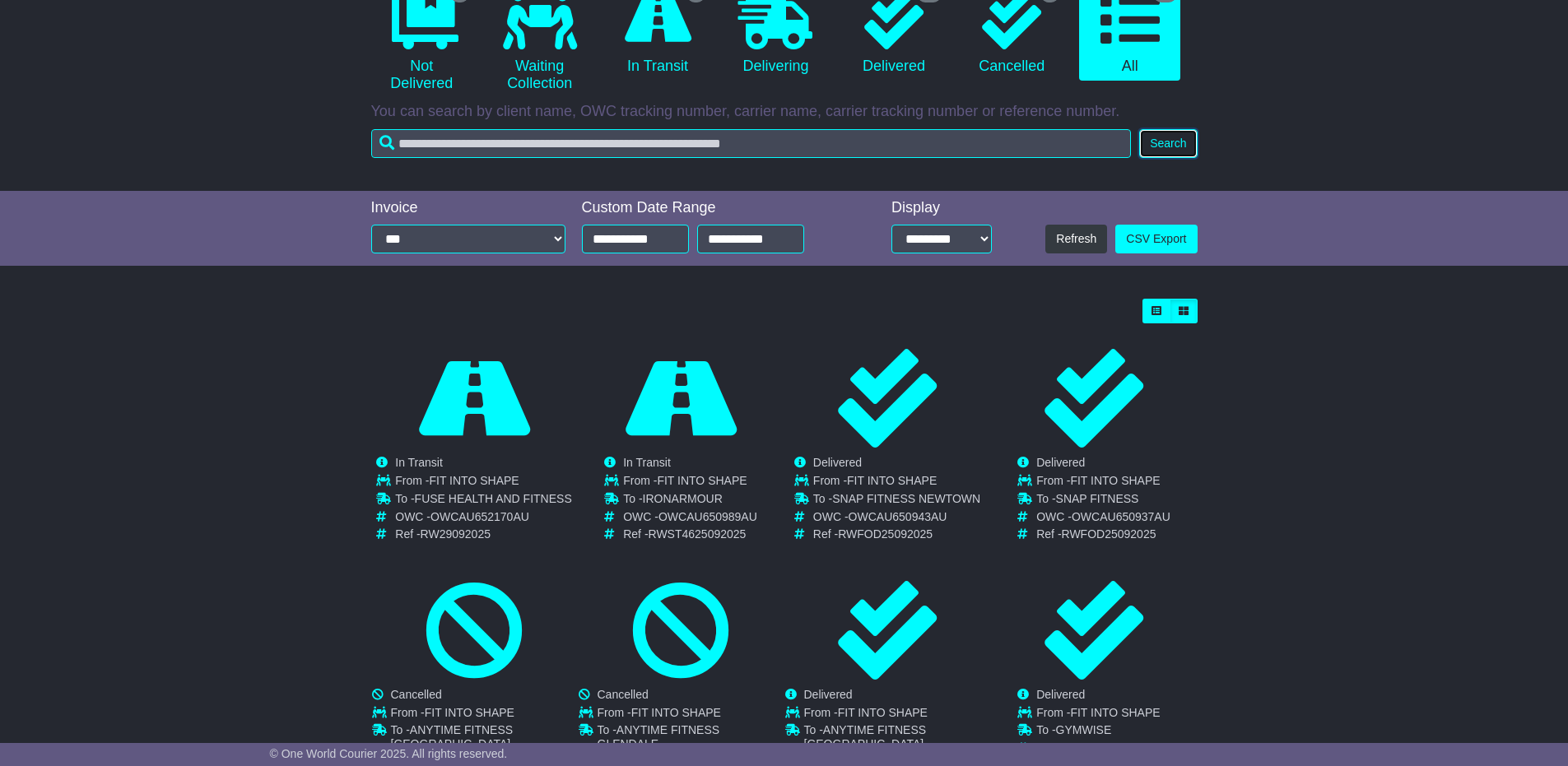
scroll to position [352, 0]
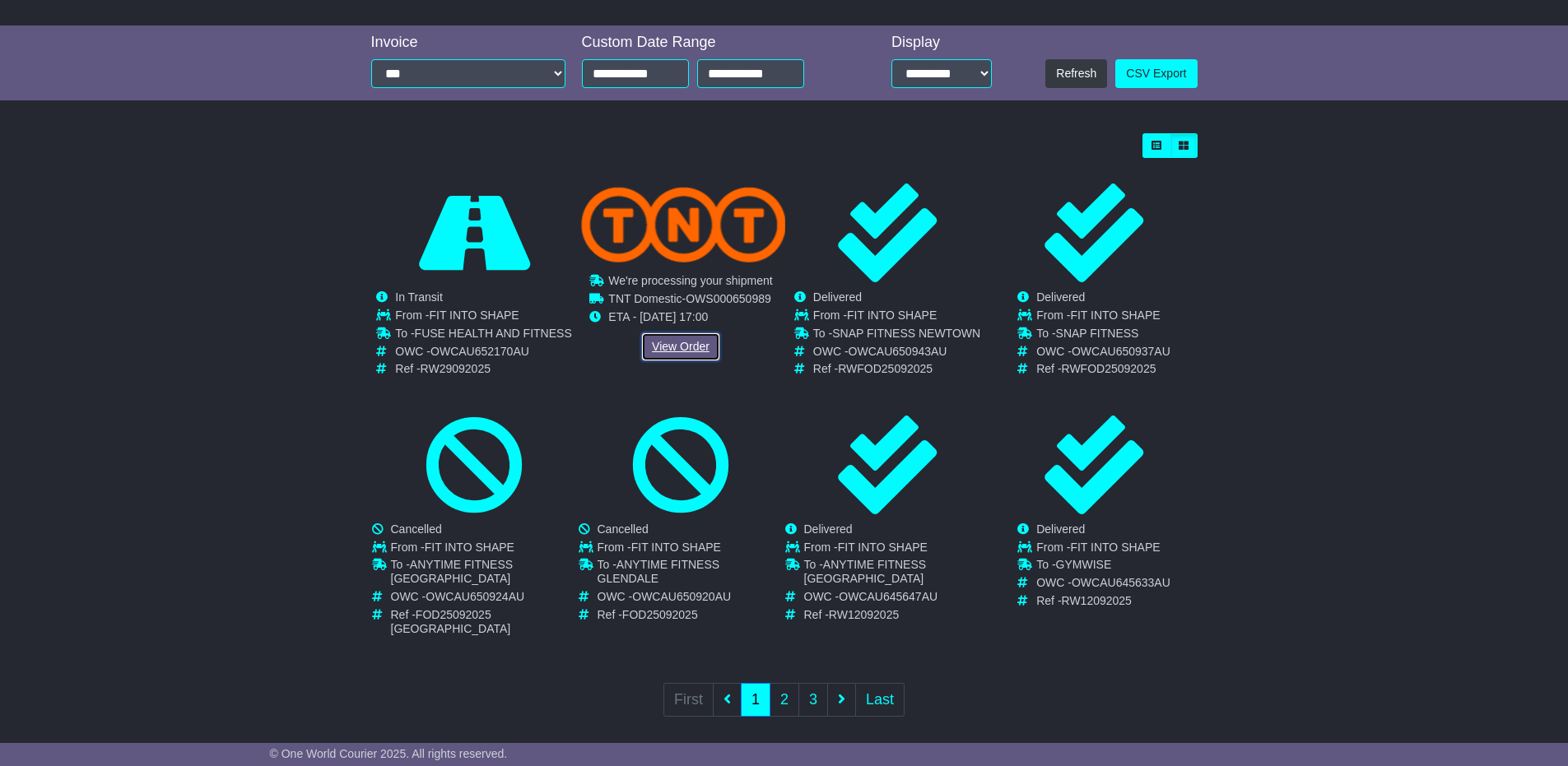
click at [687, 345] on link "View Order" at bounding box center [681, 347] width 79 height 28
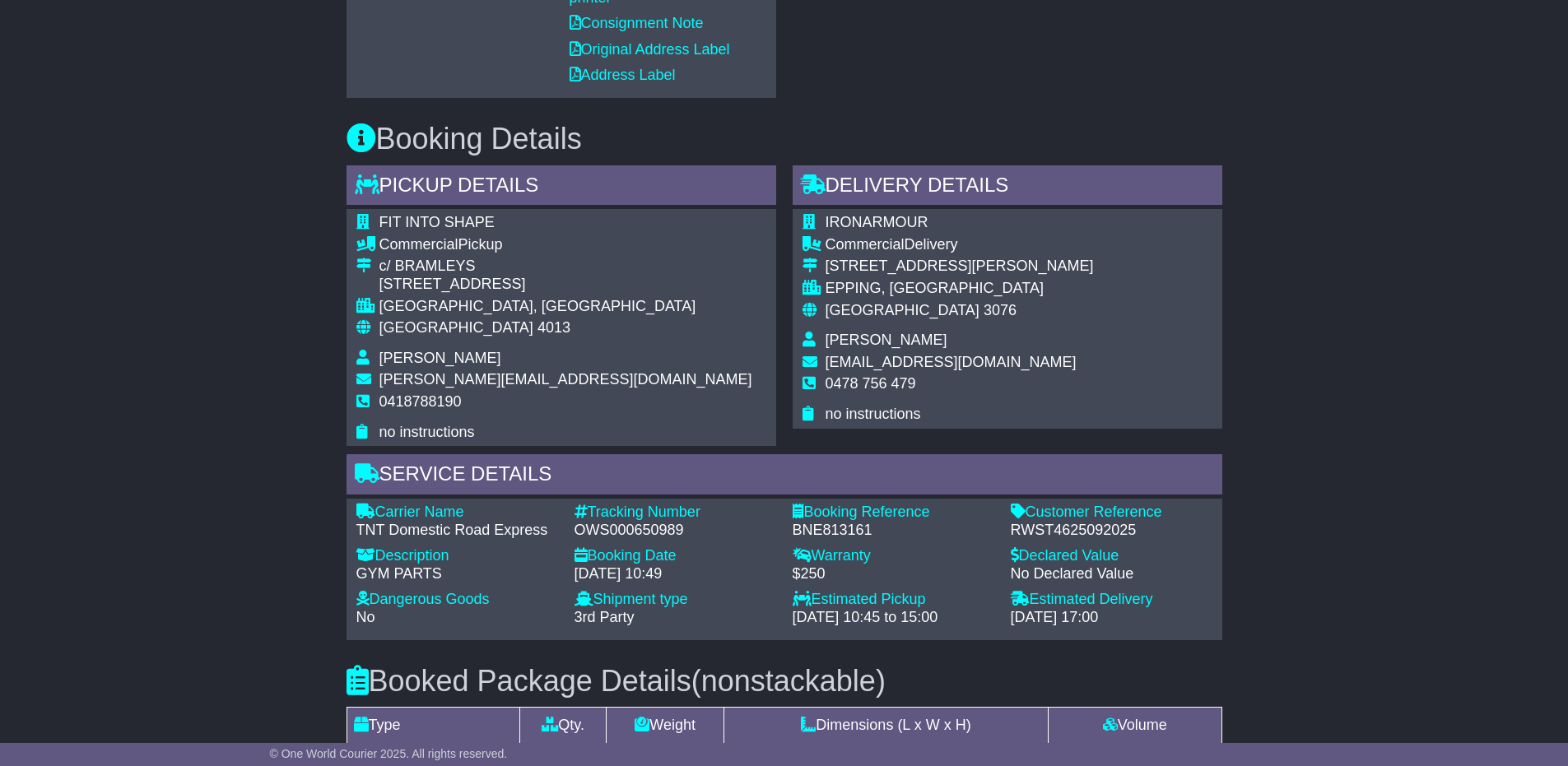
scroll to position [528, 0]
